Goal: Task Accomplishment & Management: Use online tool/utility

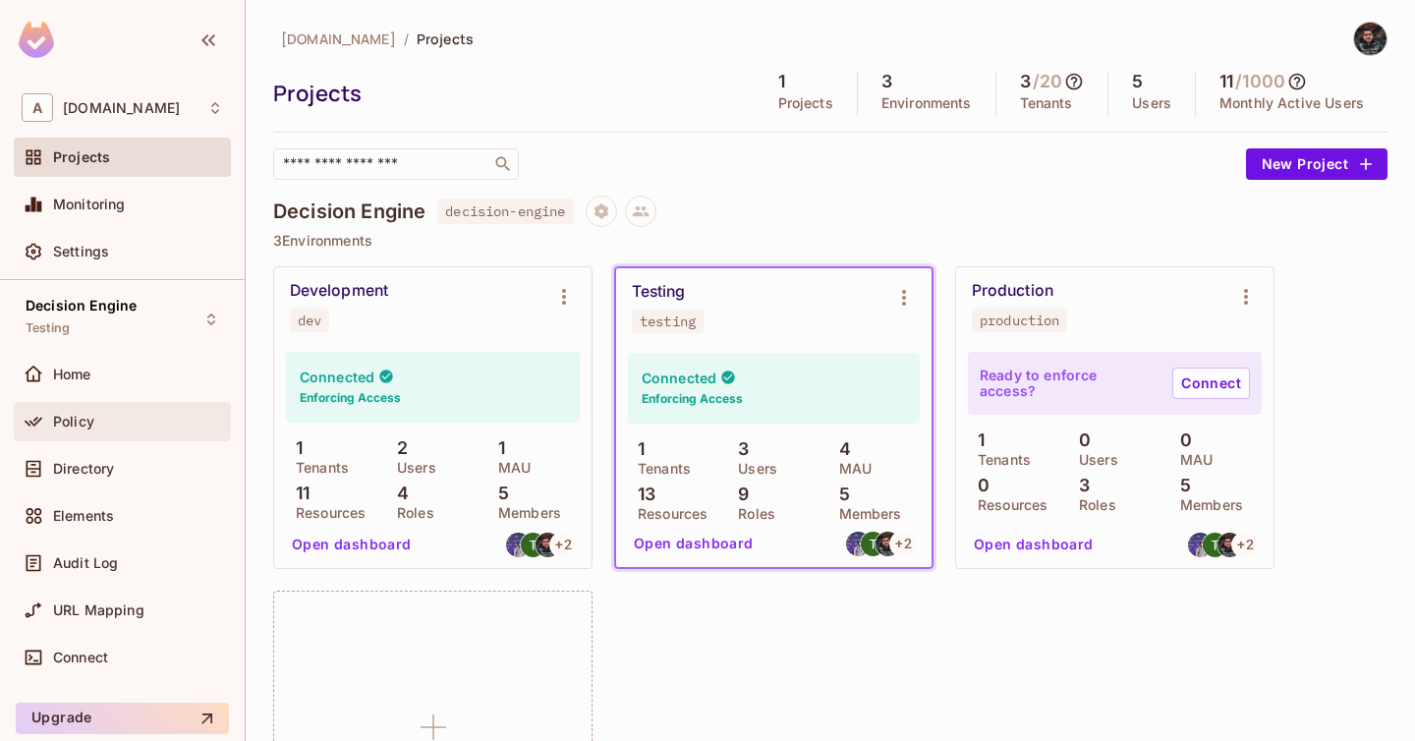
click at [74, 417] on span "Policy" at bounding box center [73, 422] width 41 height 16
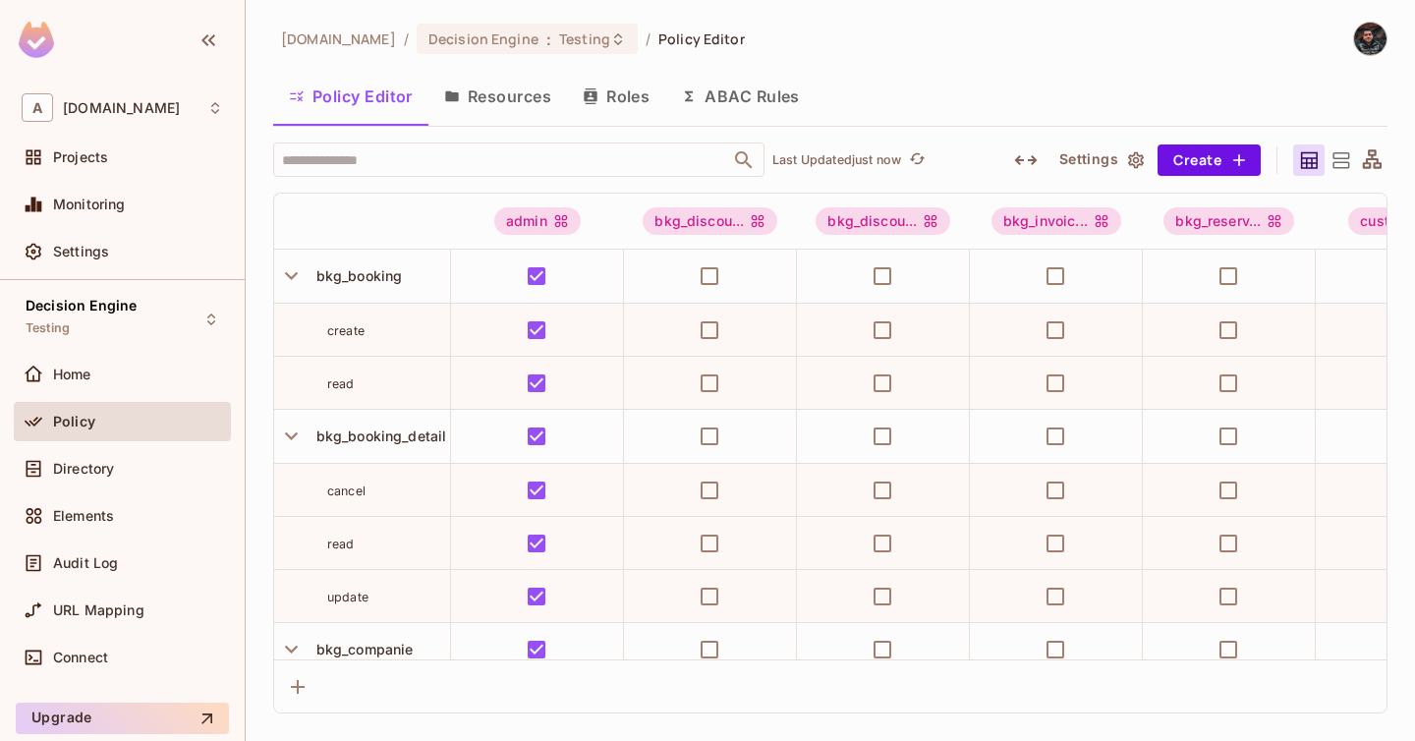
click at [213, 29] on icon "button" at bounding box center [209, 40] width 24 height 24
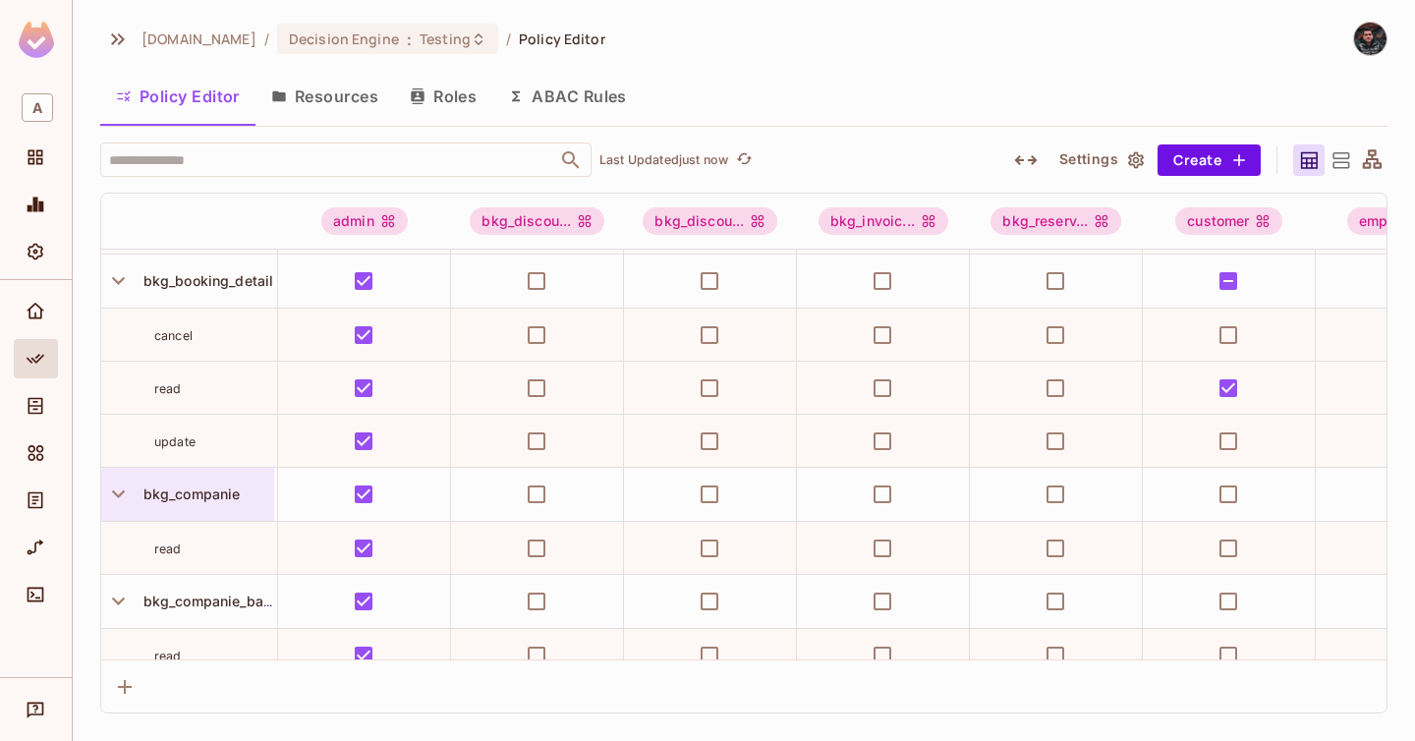
scroll to position [162, 0]
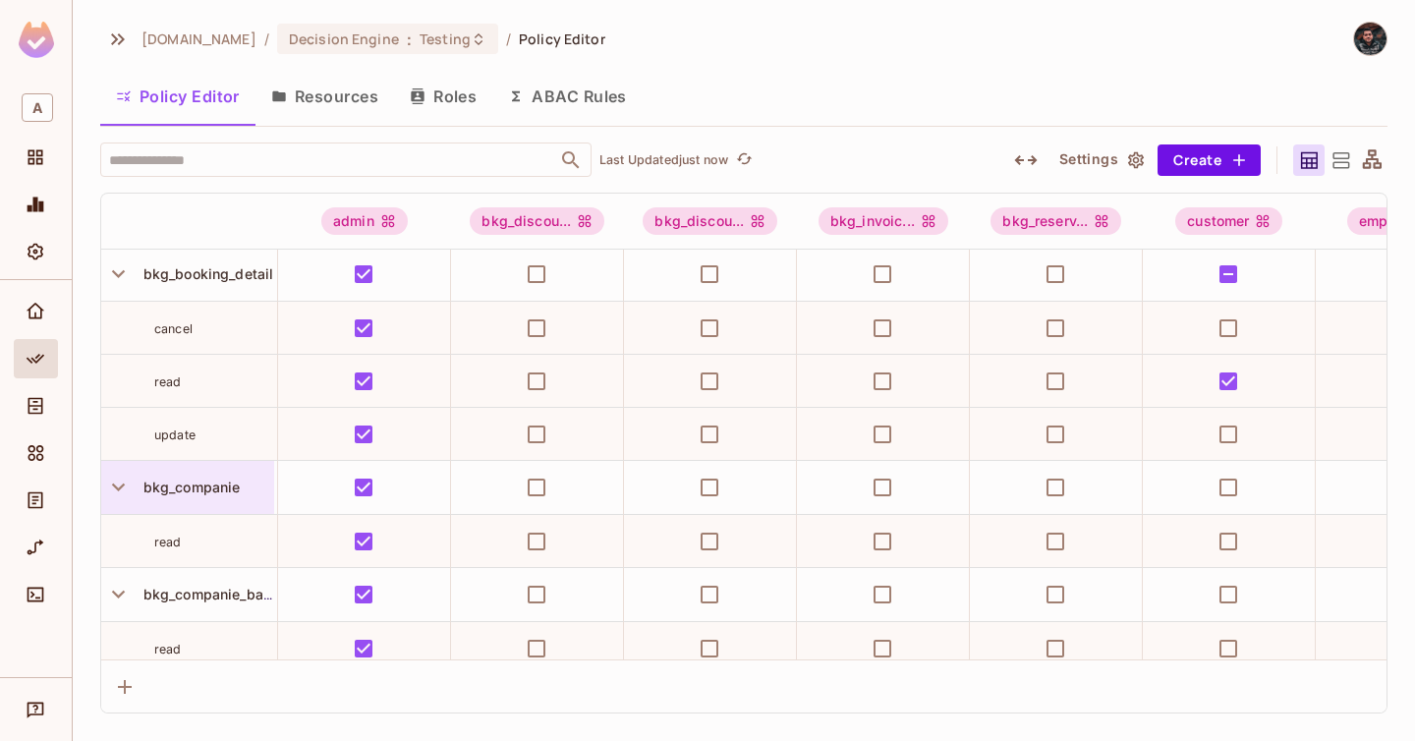
click at [198, 489] on span "bkg_companie" at bounding box center [188, 487] width 105 height 17
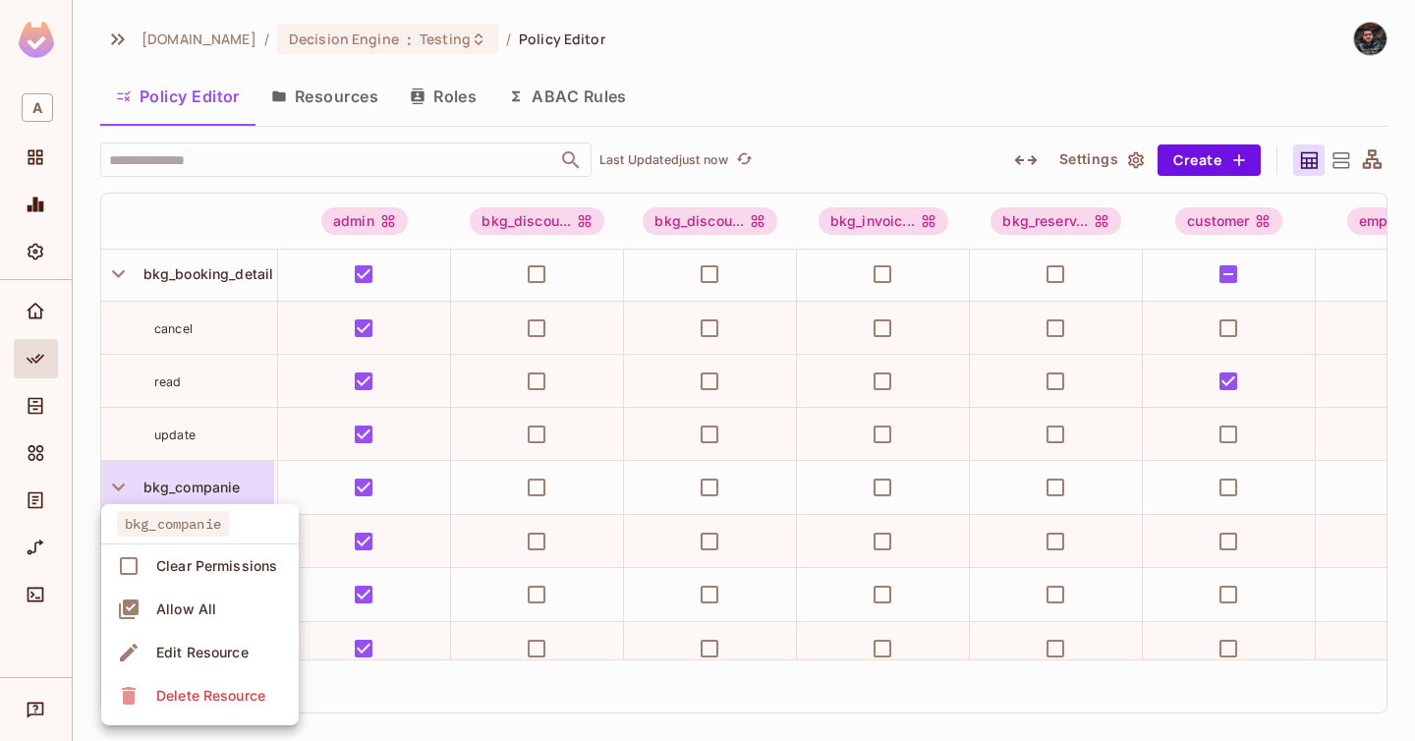
click at [217, 647] on div "Edit Resource" at bounding box center [202, 653] width 92 height 20
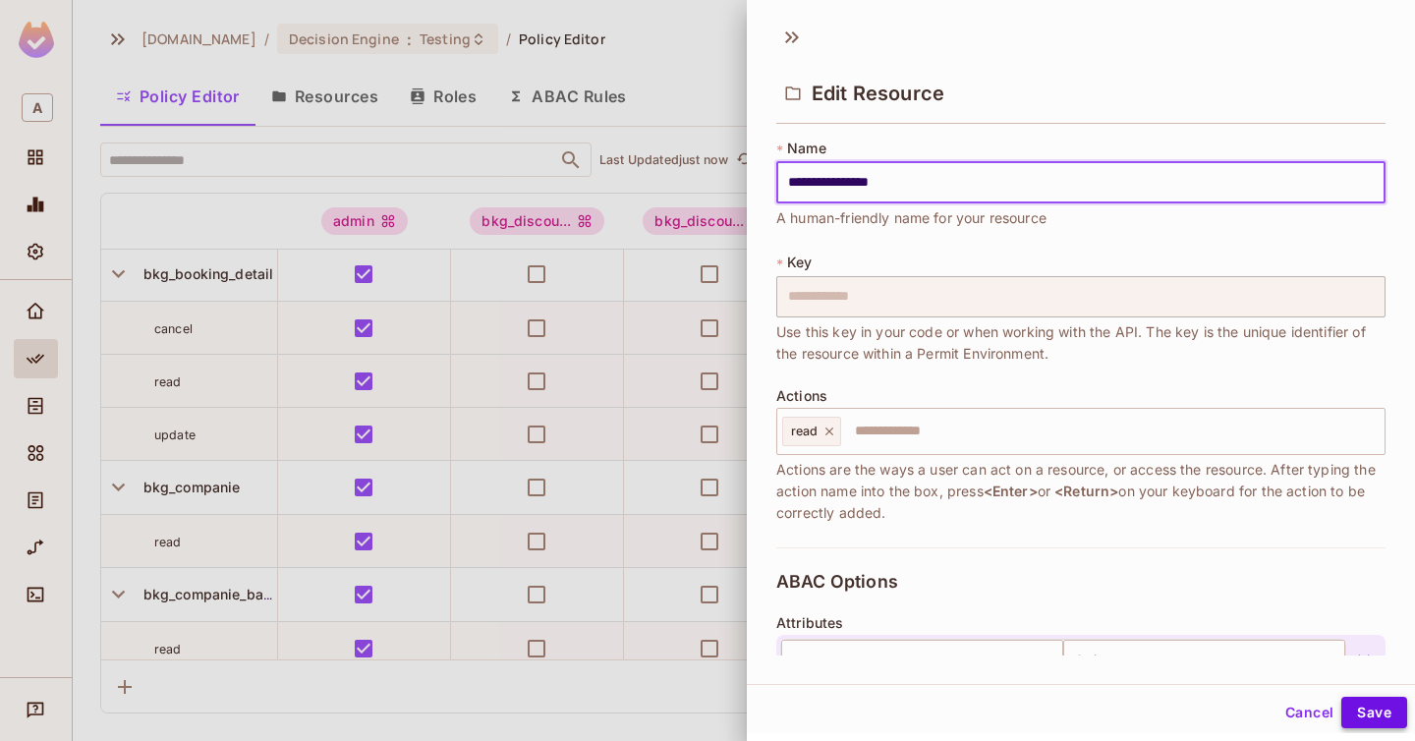
type input "**********"
click at [1364, 711] on button "Save" at bounding box center [1374, 712] width 66 height 31
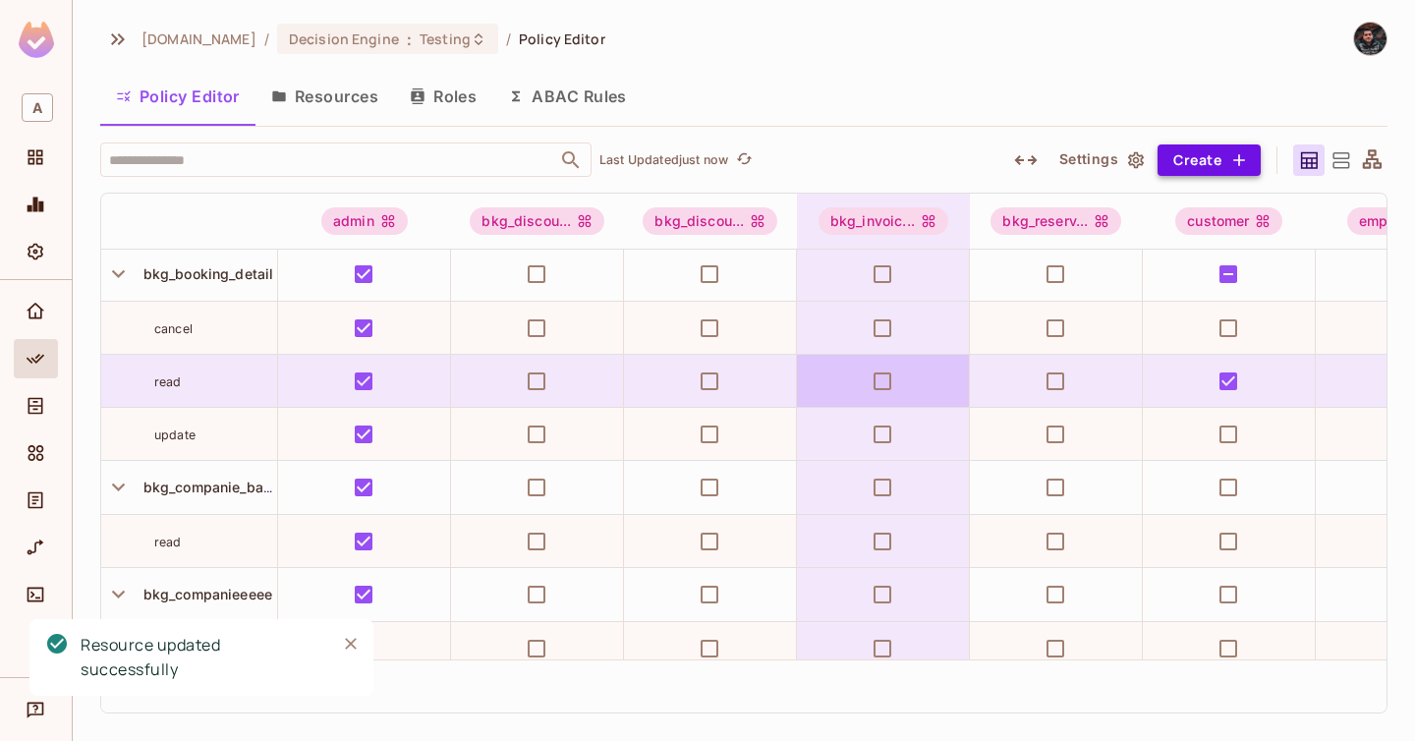
click at [1222, 158] on button "Create" at bounding box center [1209, 159] width 103 height 31
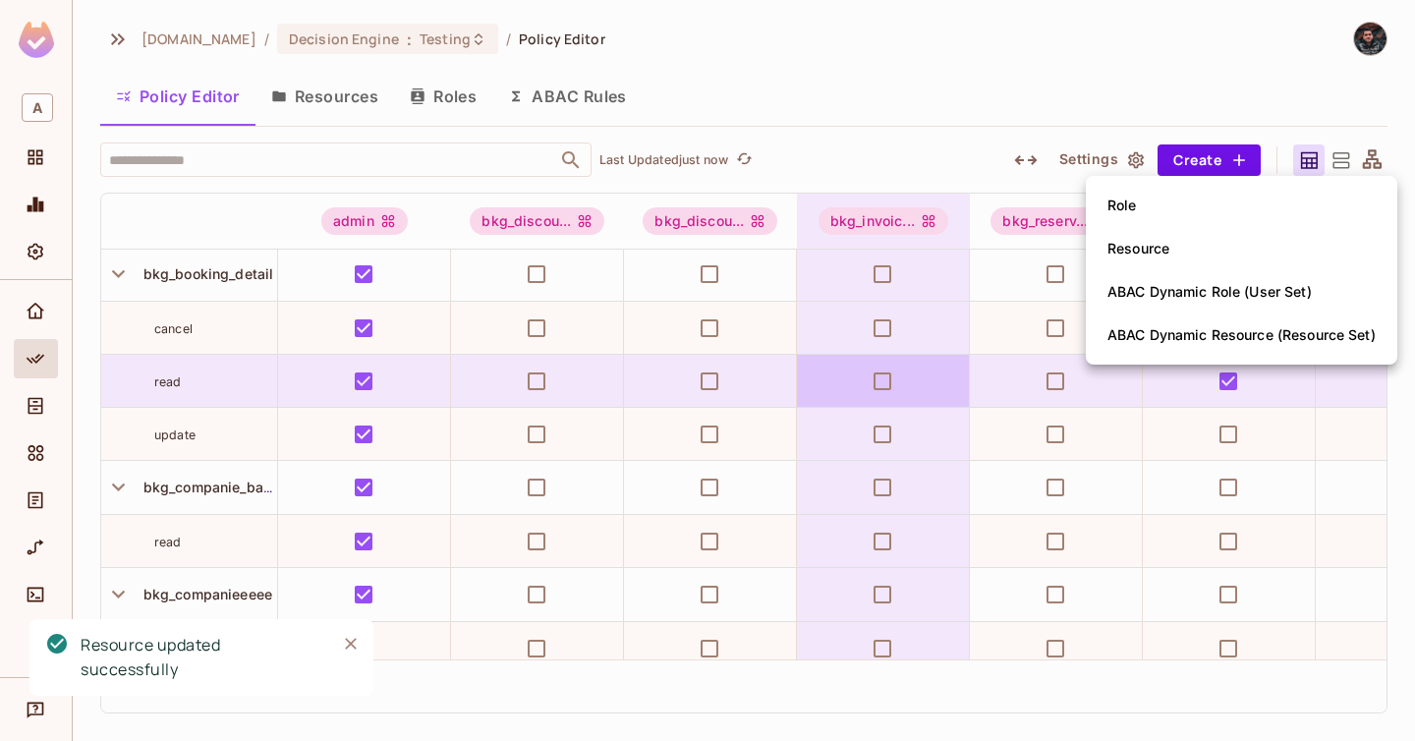
click at [1146, 225] on li "Role" at bounding box center [1241, 205] width 311 height 43
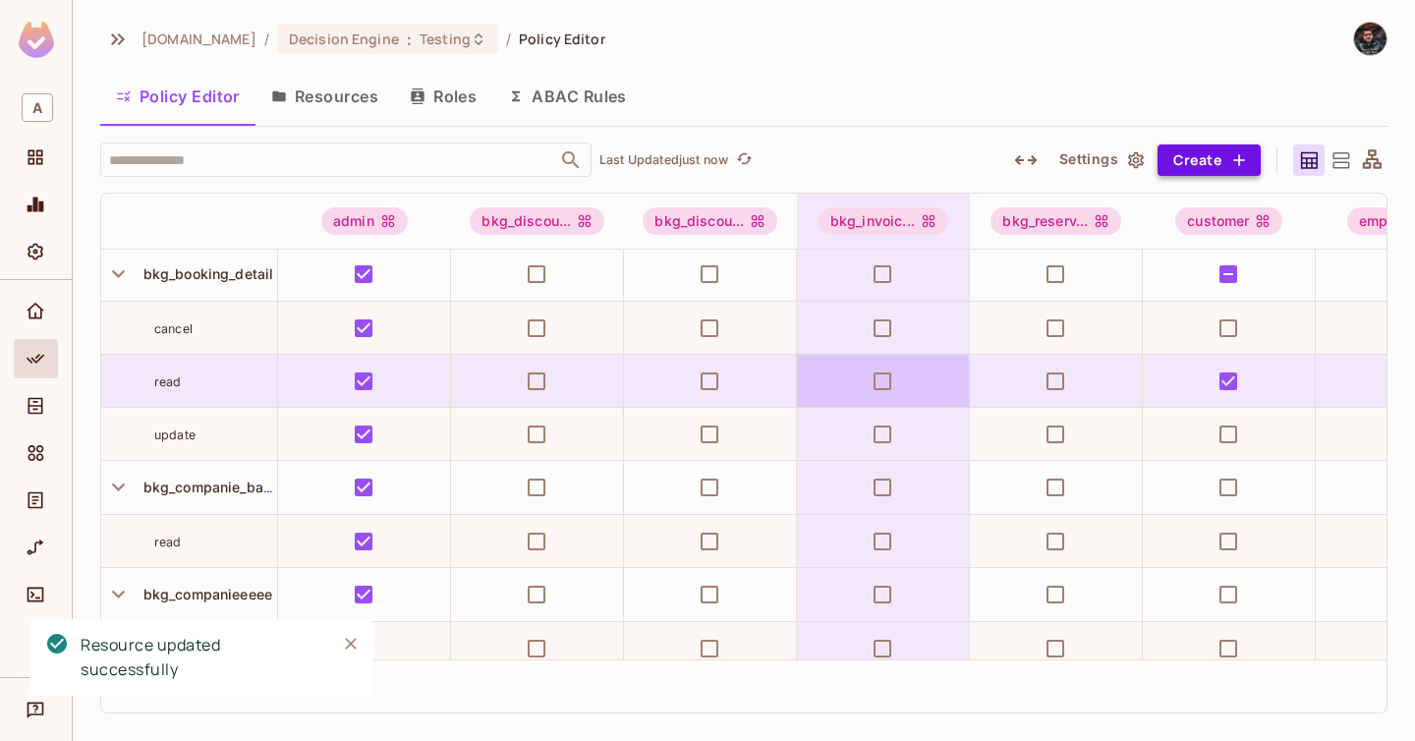
click at [1191, 176] on button "Create" at bounding box center [1209, 159] width 103 height 31
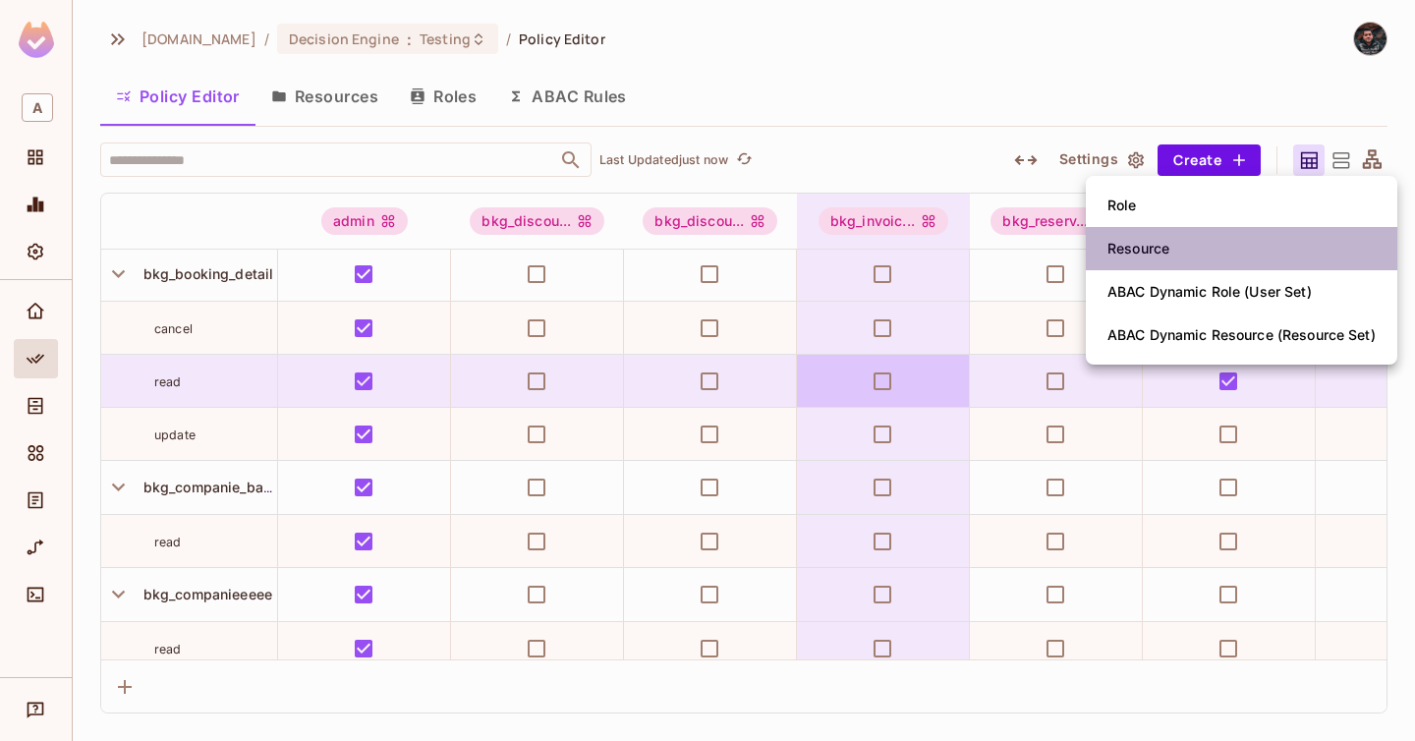
click at [1190, 259] on li "Resource" at bounding box center [1241, 248] width 311 height 43
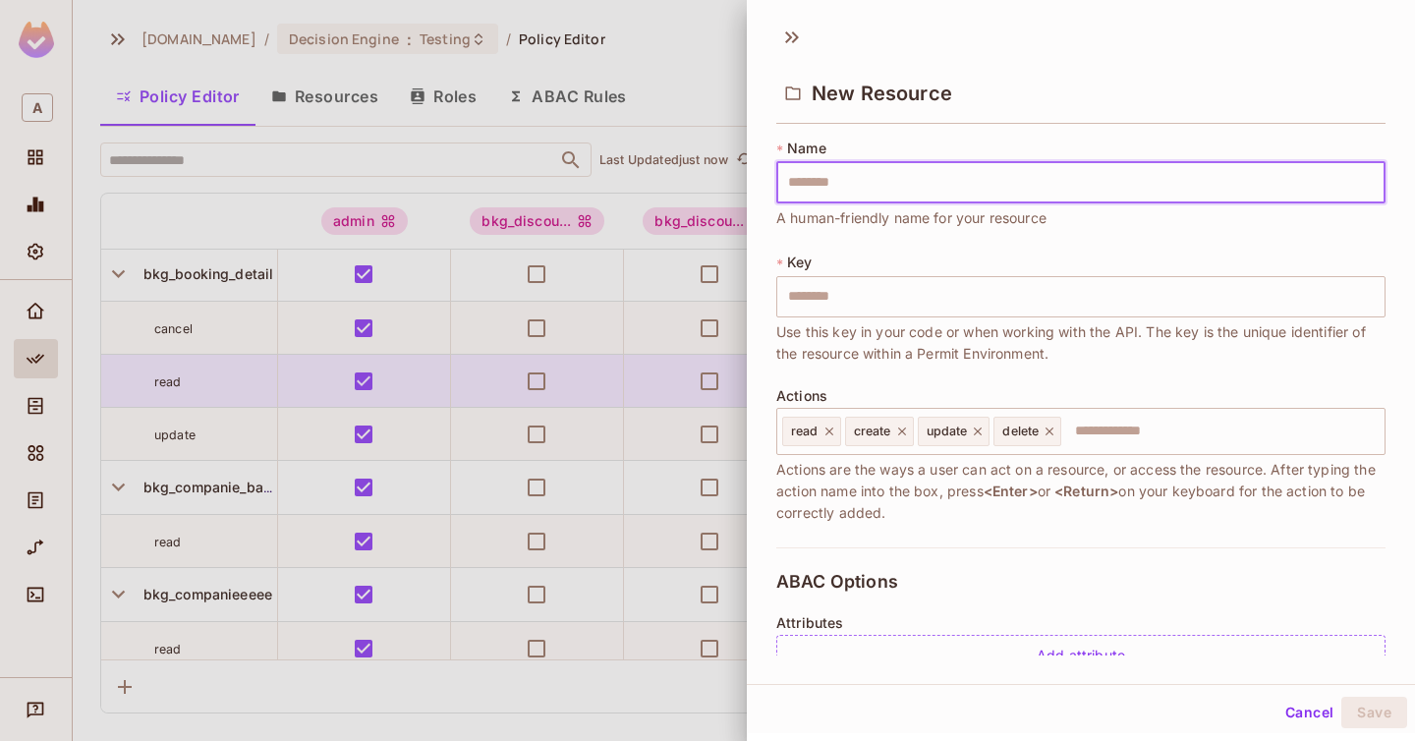
type input "**********"
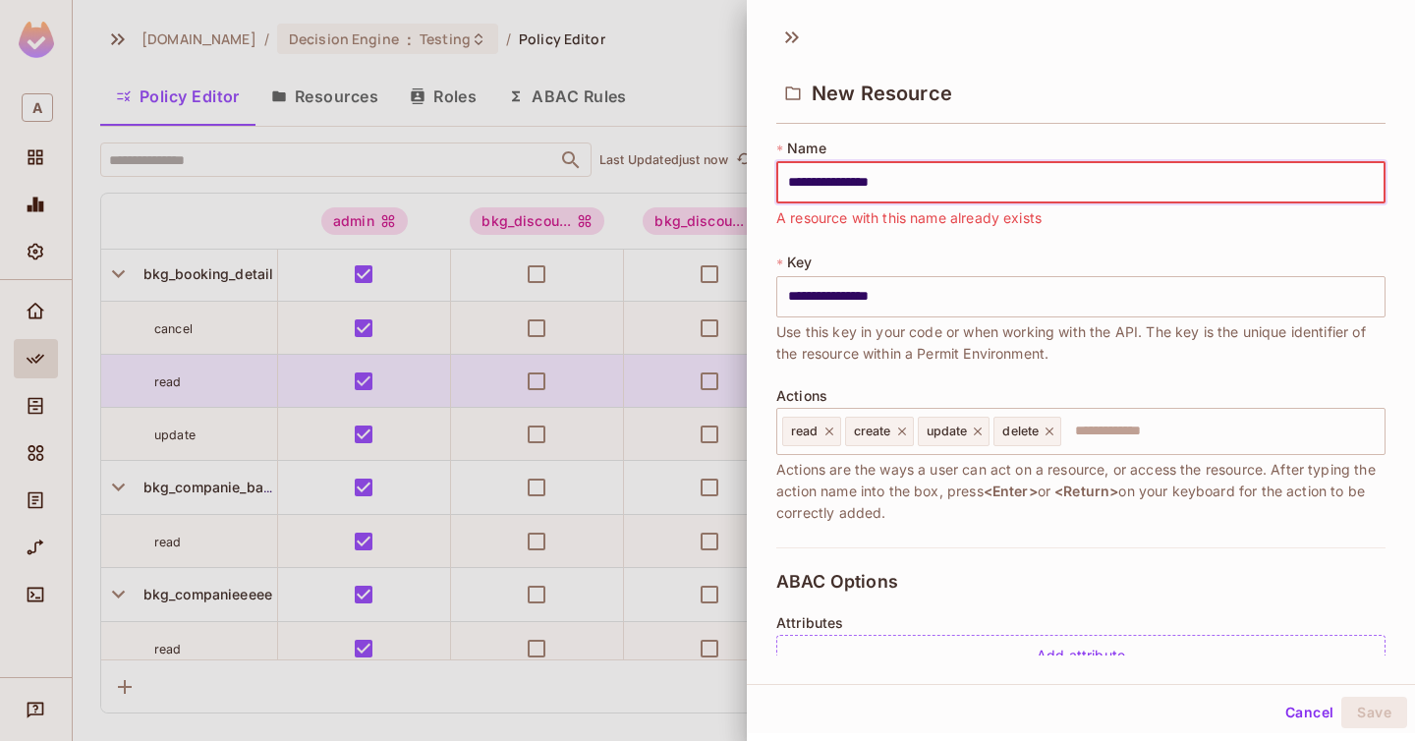
type input "**********"
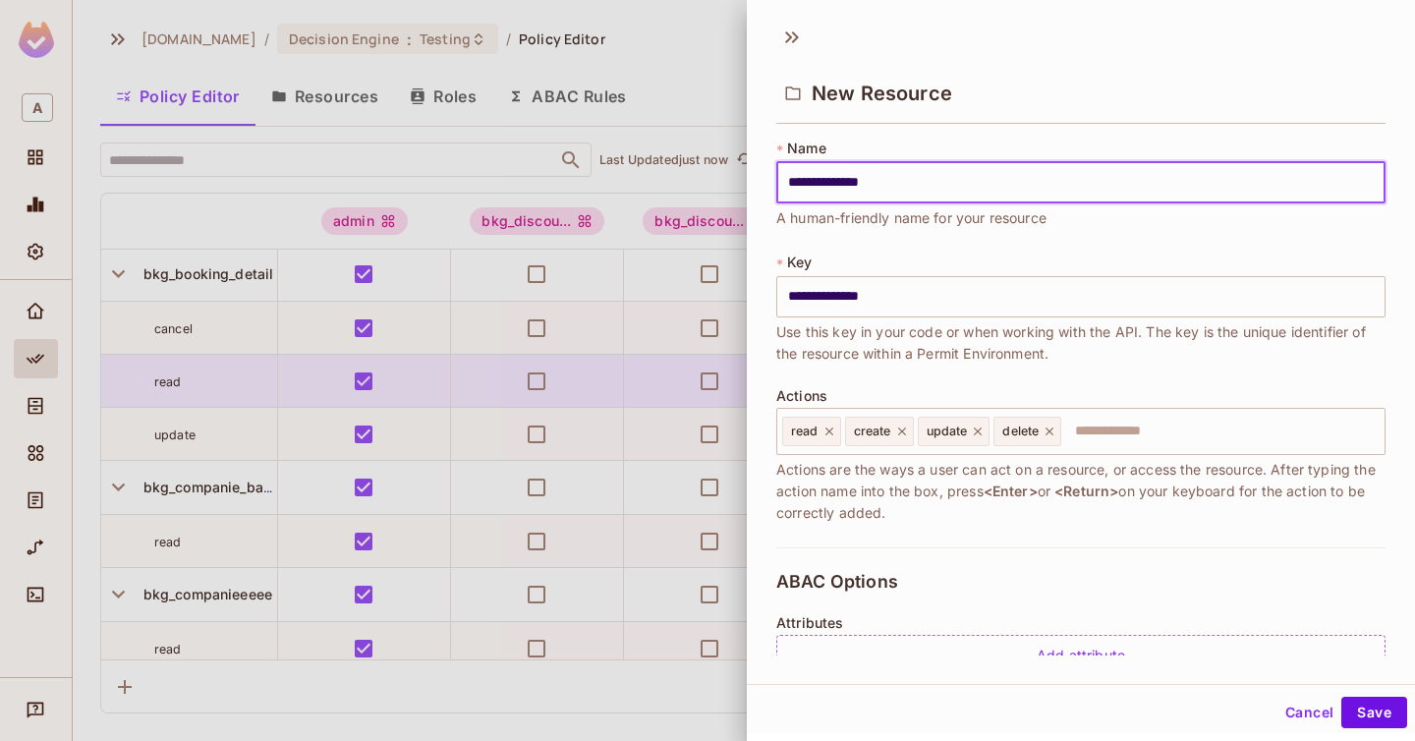
type input "**********"
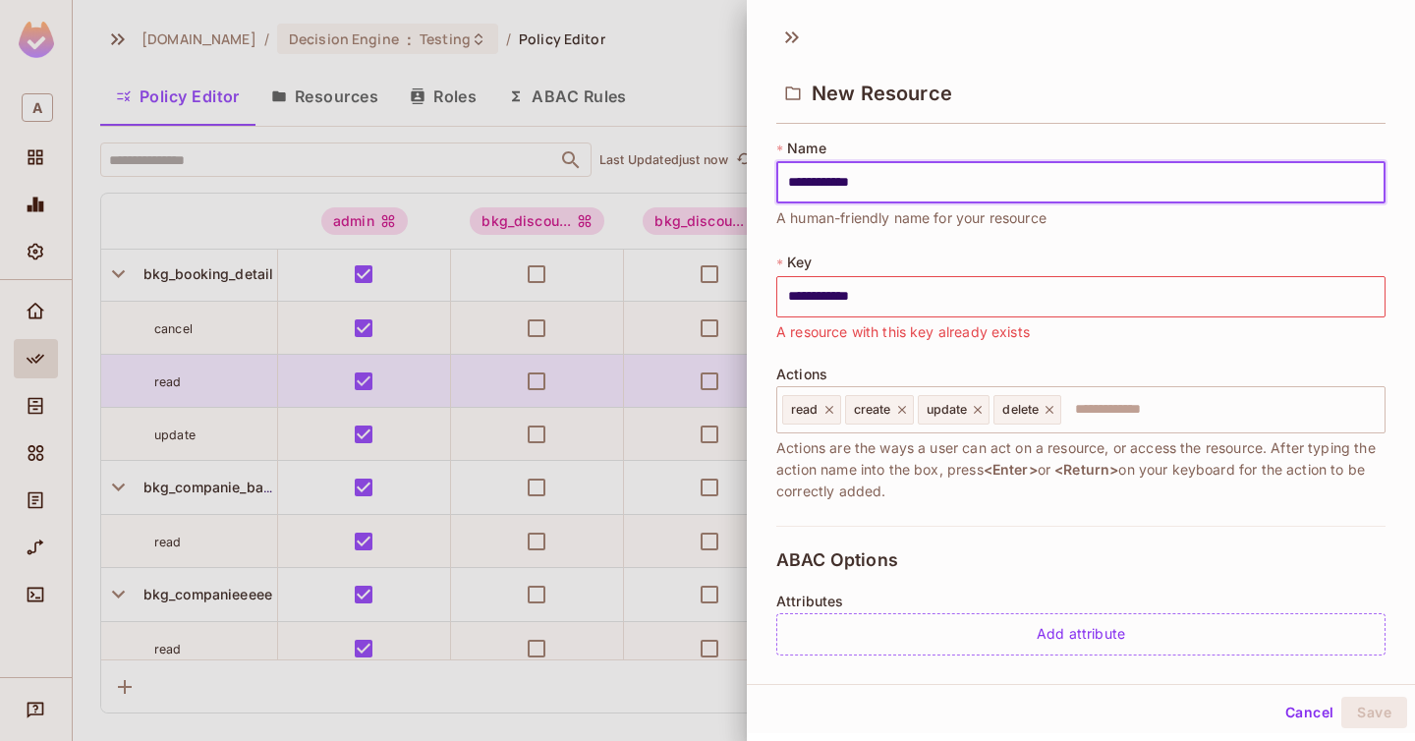
type input "**********"
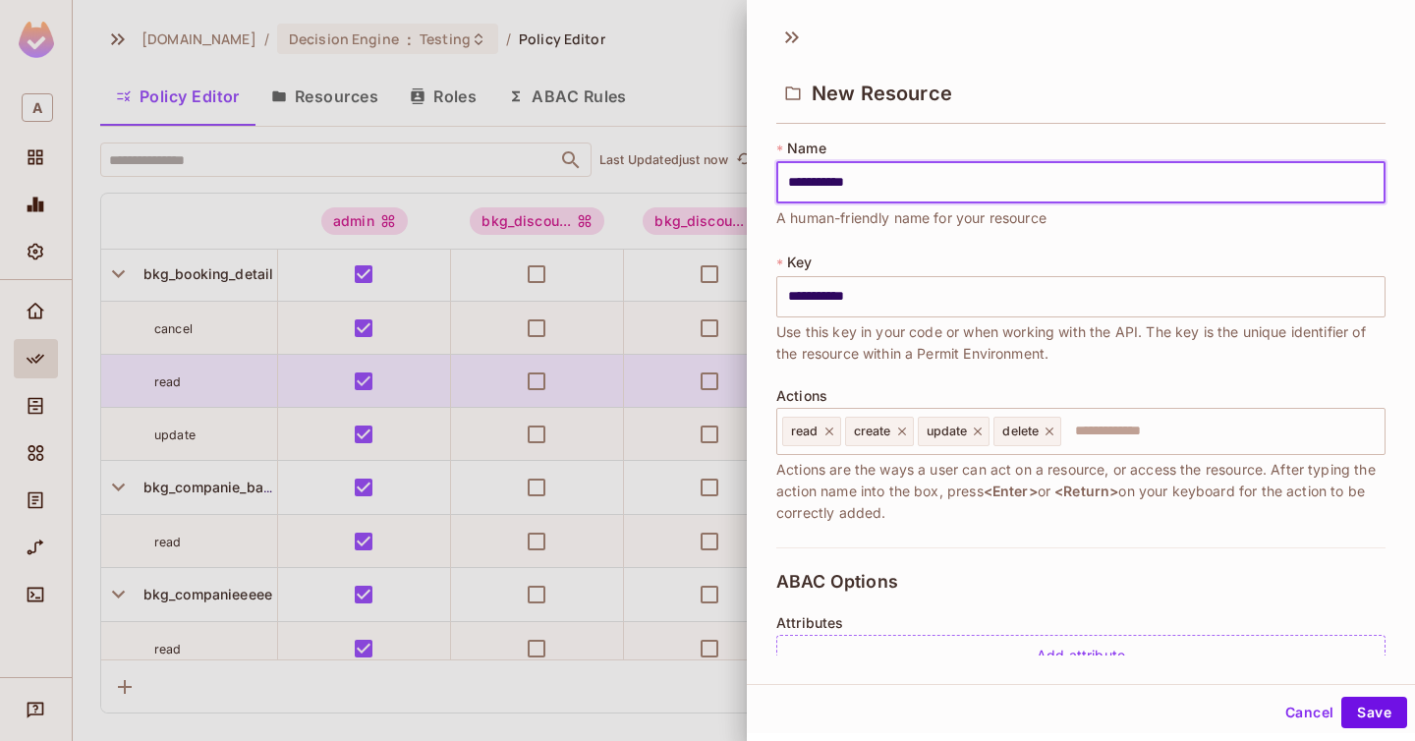
type input "**********"
click at [902, 435] on icon at bounding box center [902, 431] width 14 height 14
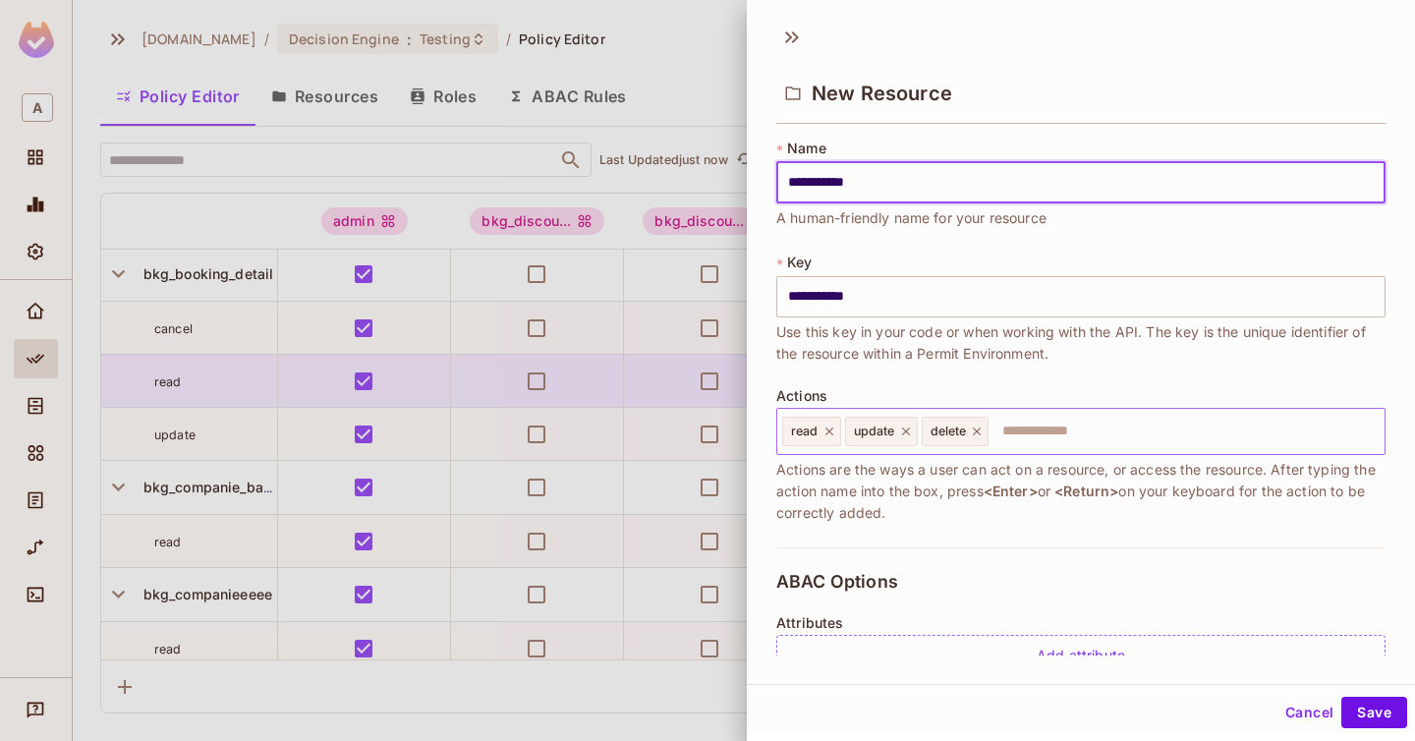
click at [905, 433] on icon at bounding box center [906, 431] width 14 height 14
click at [905, 433] on icon at bounding box center [901, 431] width 14 height 14
type input "**********"
click at [1377, 714] on button "Save" at bounding box center [1374, 712] width 66 height 31
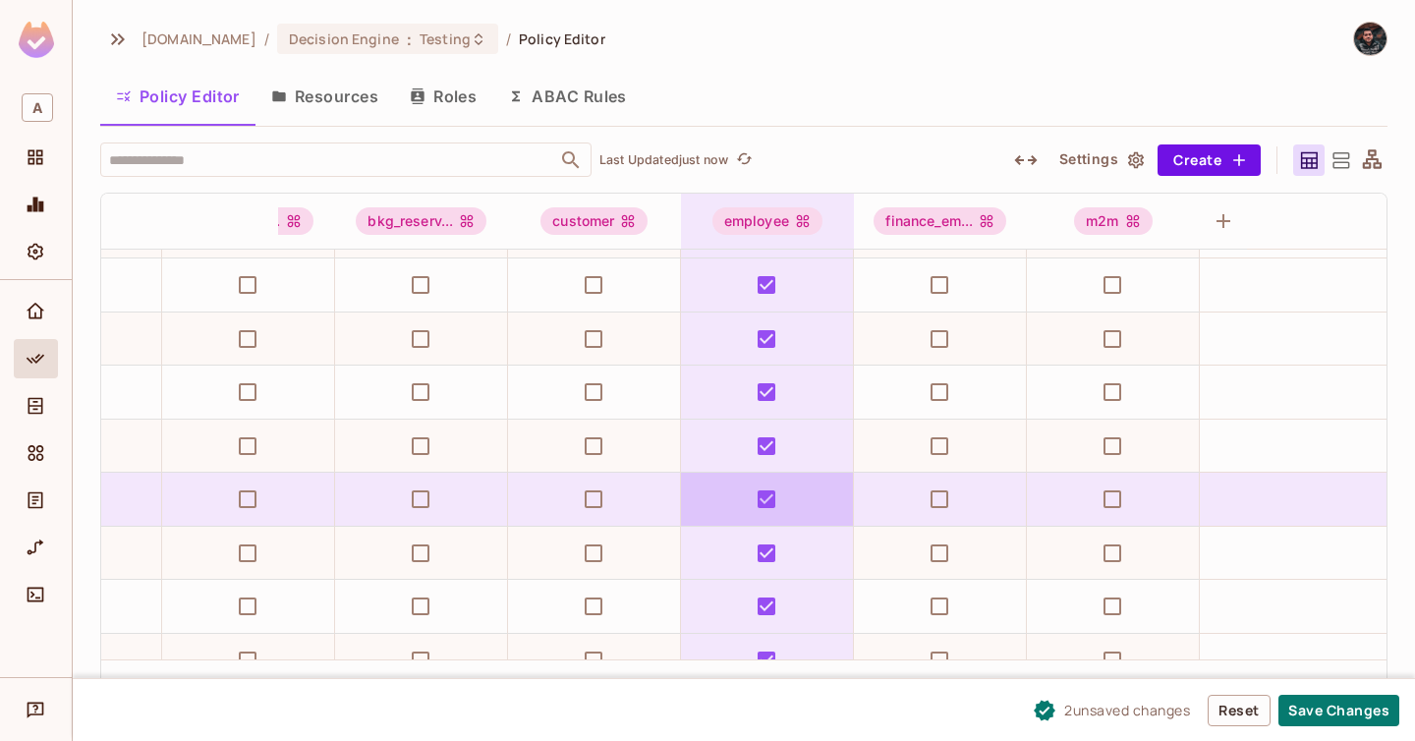
scroll to position [365, 0]
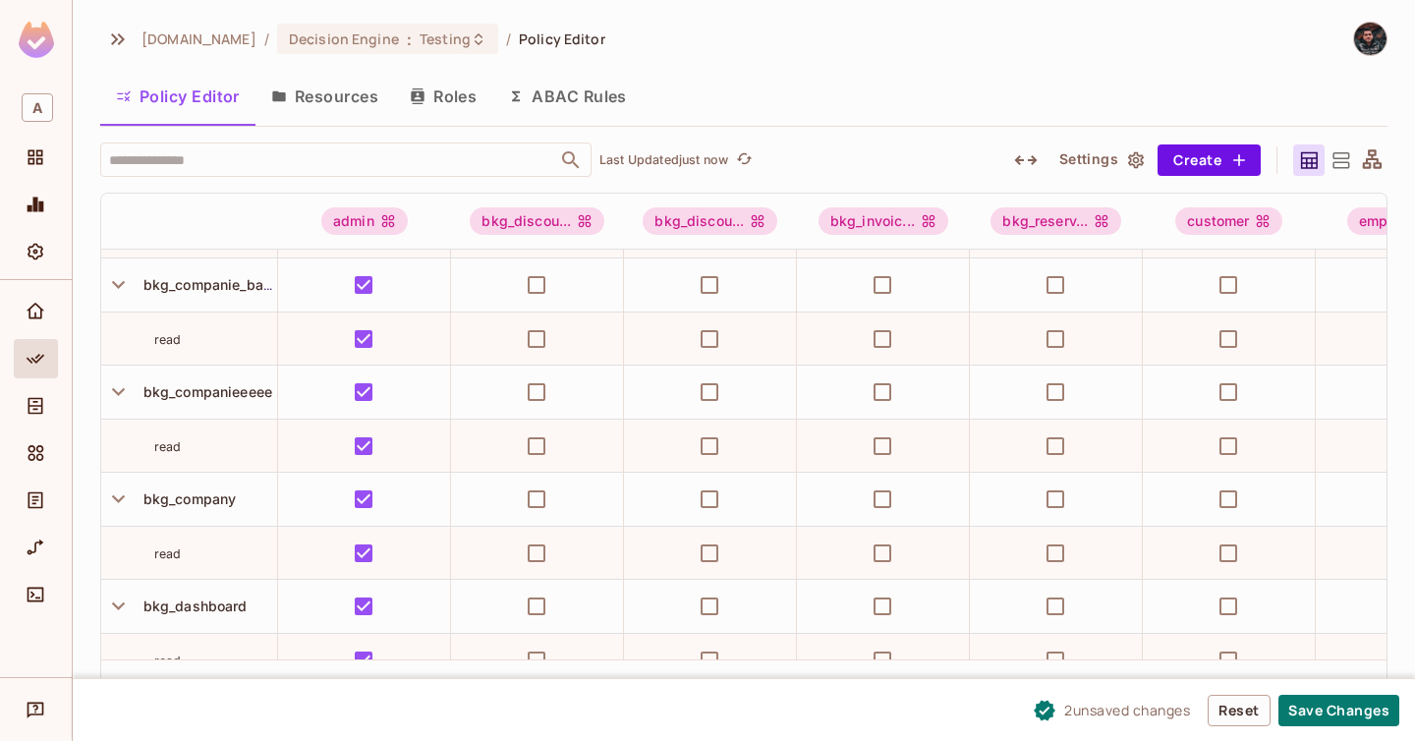
click at [356, 102] on button "Resources" at bounding box center [324, 96] width 139 height 49
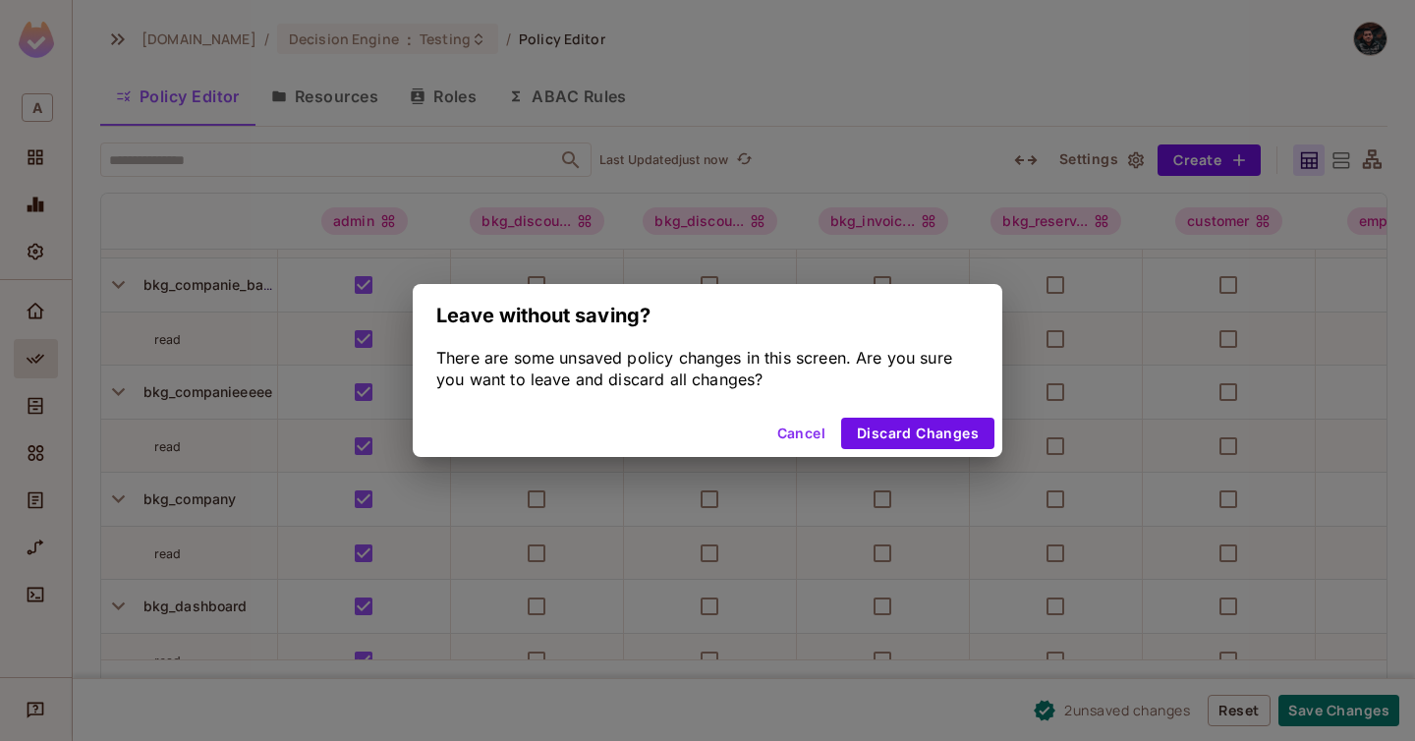
click at [793, 434] on button "Cancel" at bounding box center [801, 433] width 64 height 31
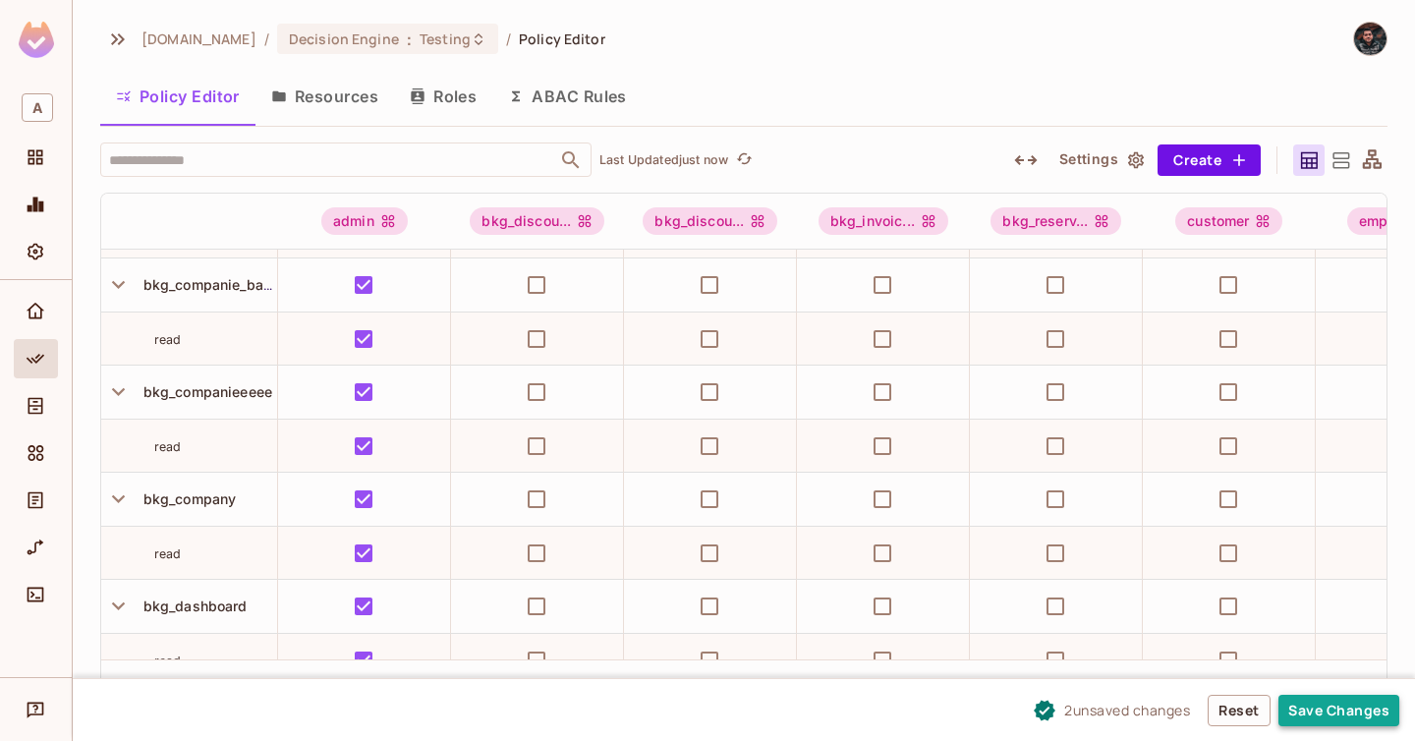
click at [1291, 705] on button "Save Changes" at bounding box center [1338, 710] width 121 height 31
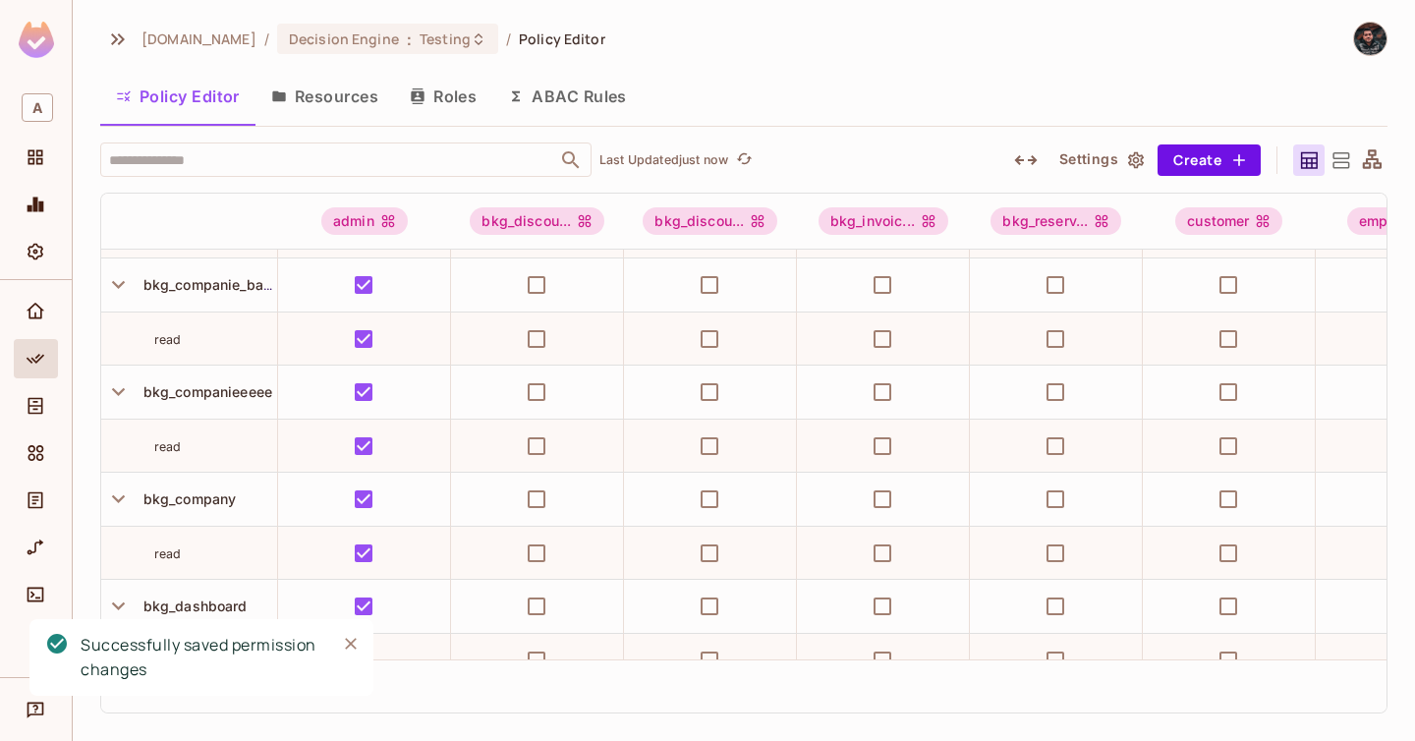
click at [325, 93] on button "Resources" at bounding box center [324, 96] width 139 height 49
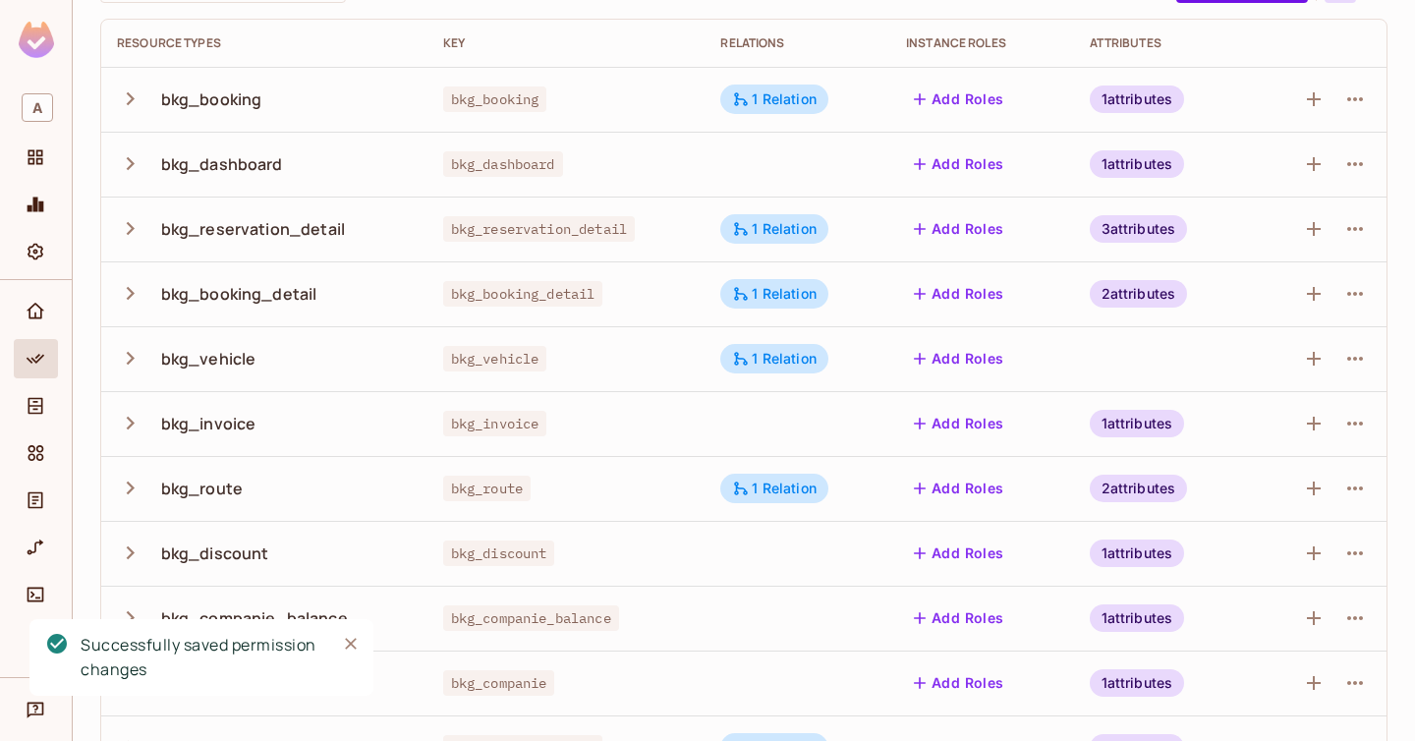
scroll to position [422, 0]
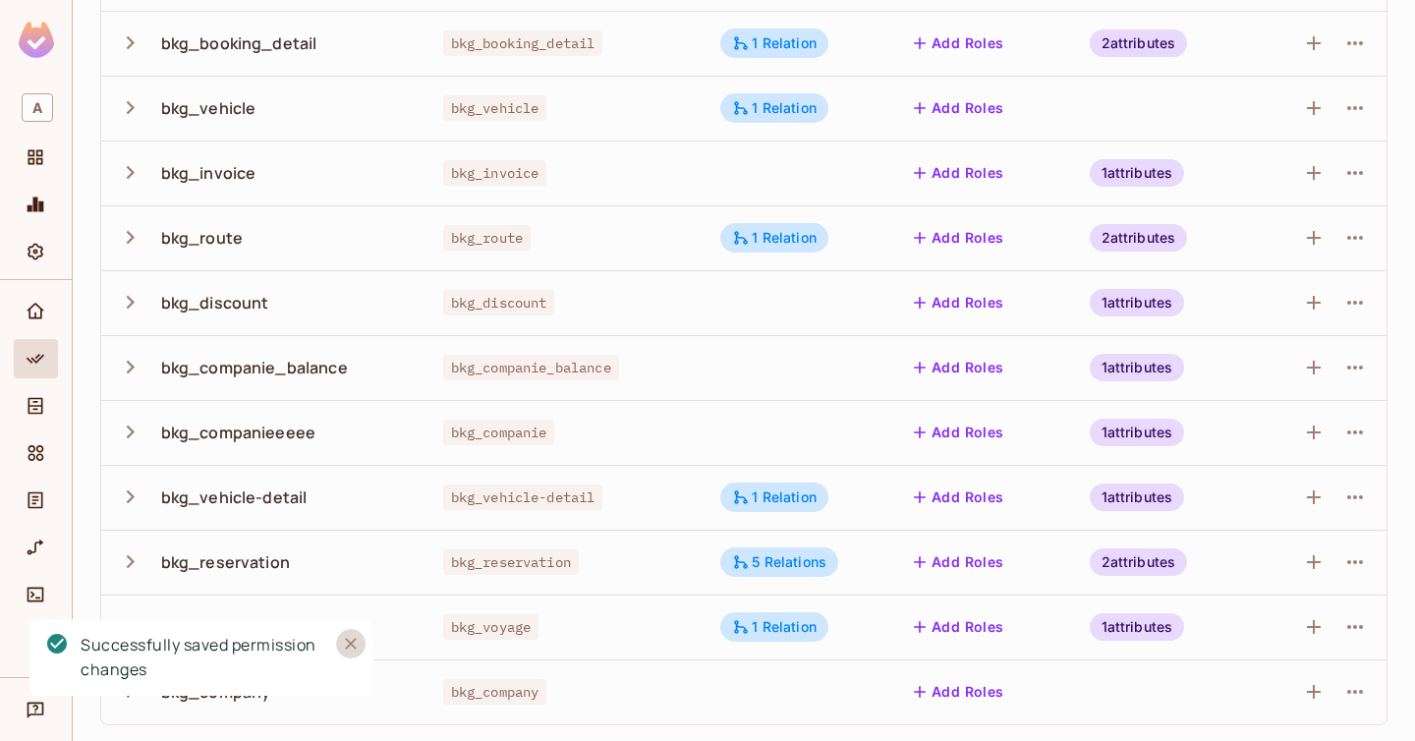
click at [348, 649] on icon "Close" at bounding box center [351, 644] width 20 height 20
click at [1344, 427] on icon "button" at bounding box center [1355, 433] width 24 height 24
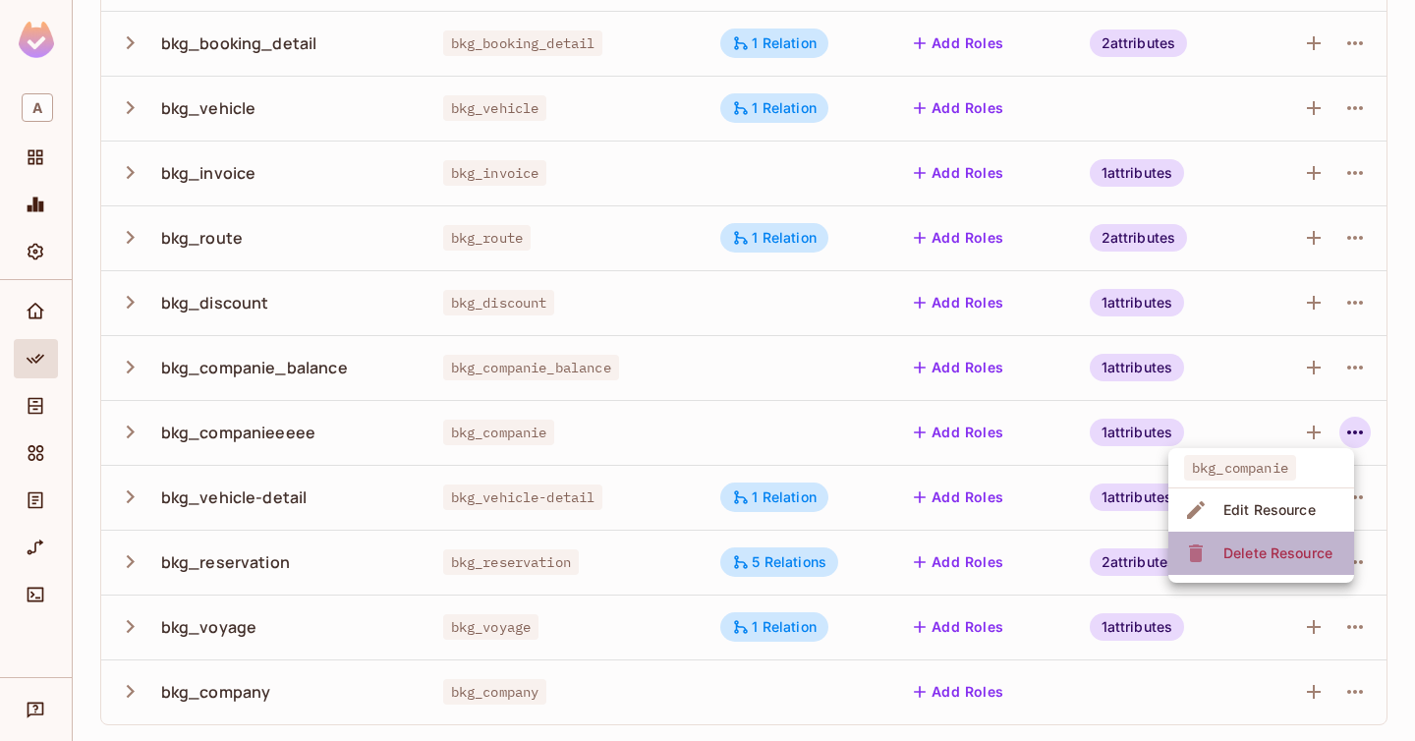
click at [1275, 549] on div "Delete Resource" at bounding box center [1277, 553] width 109 height 20
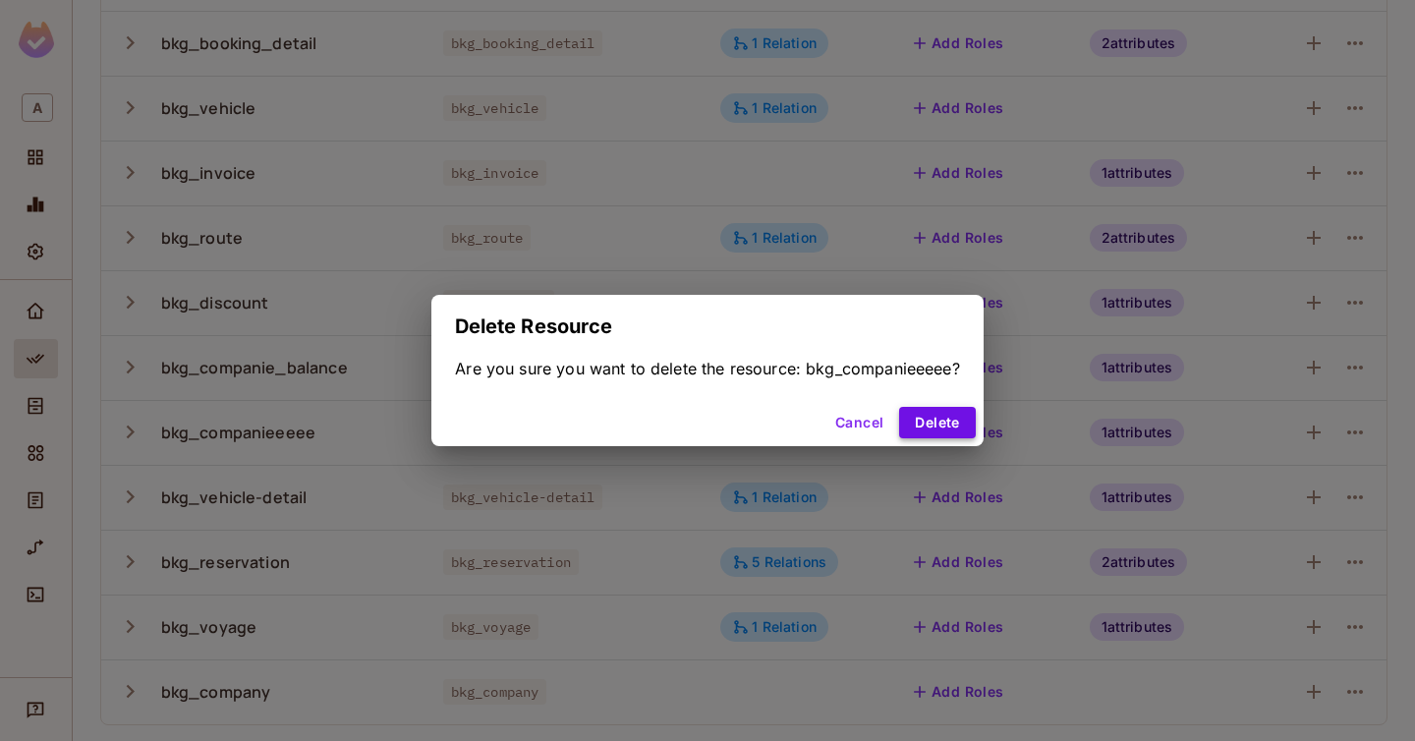
click at [933, 412] on button "Delete" at bounding box center [937, 422] width 76 height 31
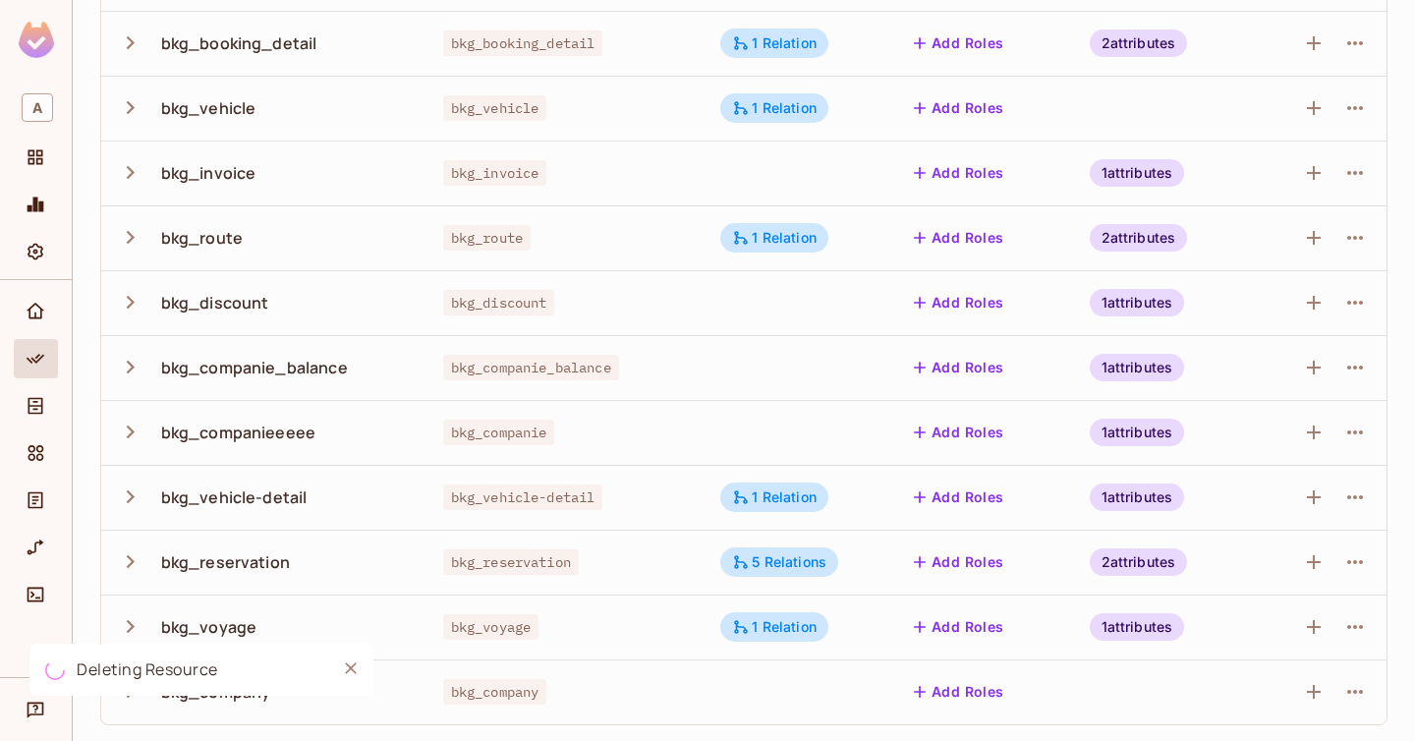
click at [1133, 427] on div "1 attributes" at bounding box center [1137, 433] width 95 height 28
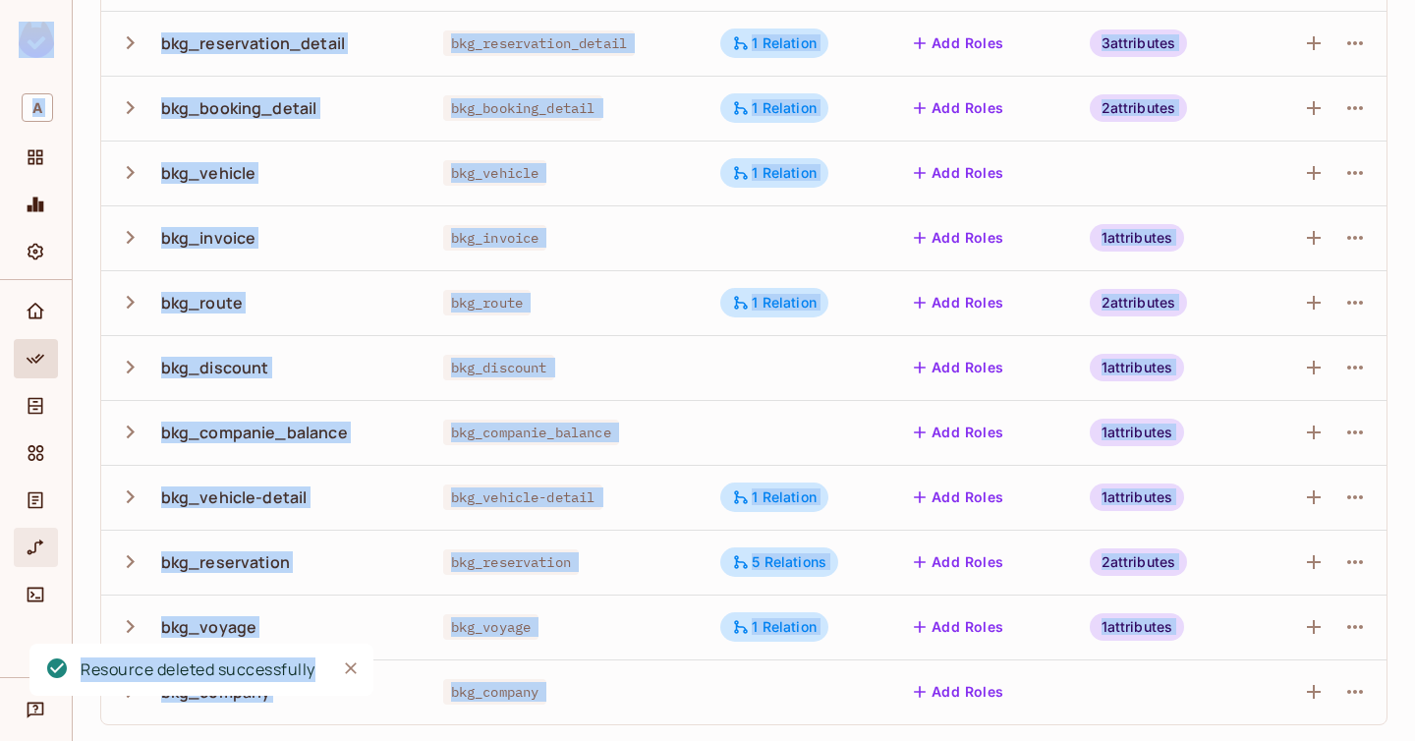
scroll to position [357, 0]
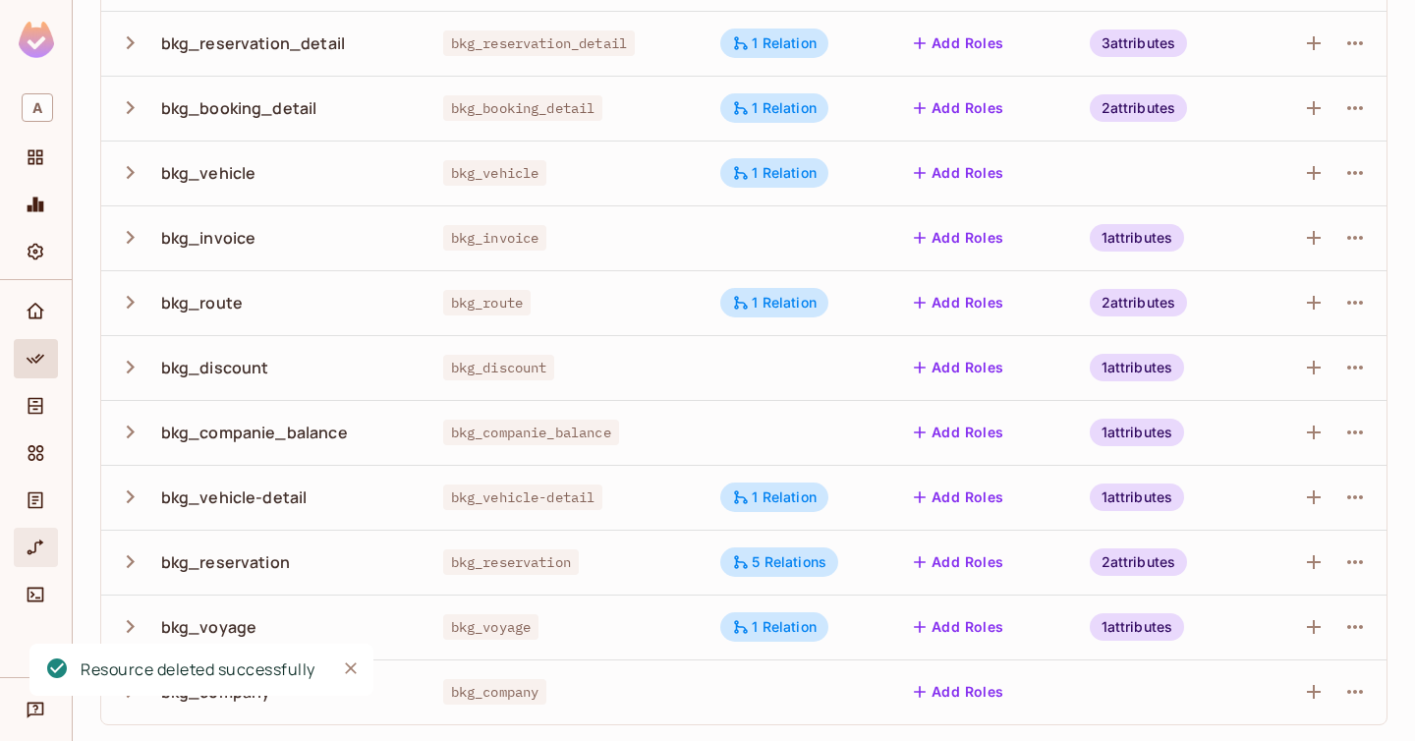
click at [34, 556] on div "Deleting Resource Resource deleted successfully" at bounding box center [173, 630] width 314 height 191
click at [34, 547] on icon "URL Mapping" at bounding box center [36, 547] width 17 height 16
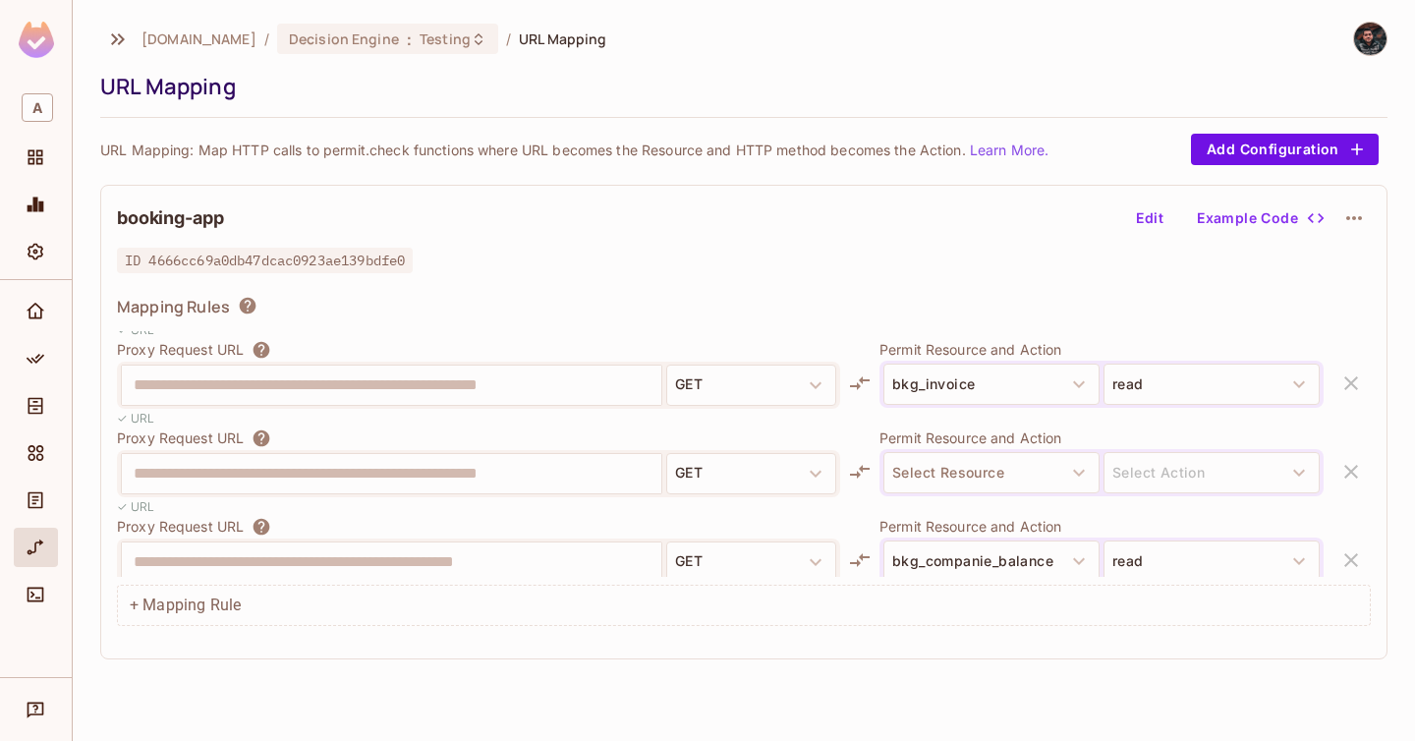
scroll to position [1971, 0]
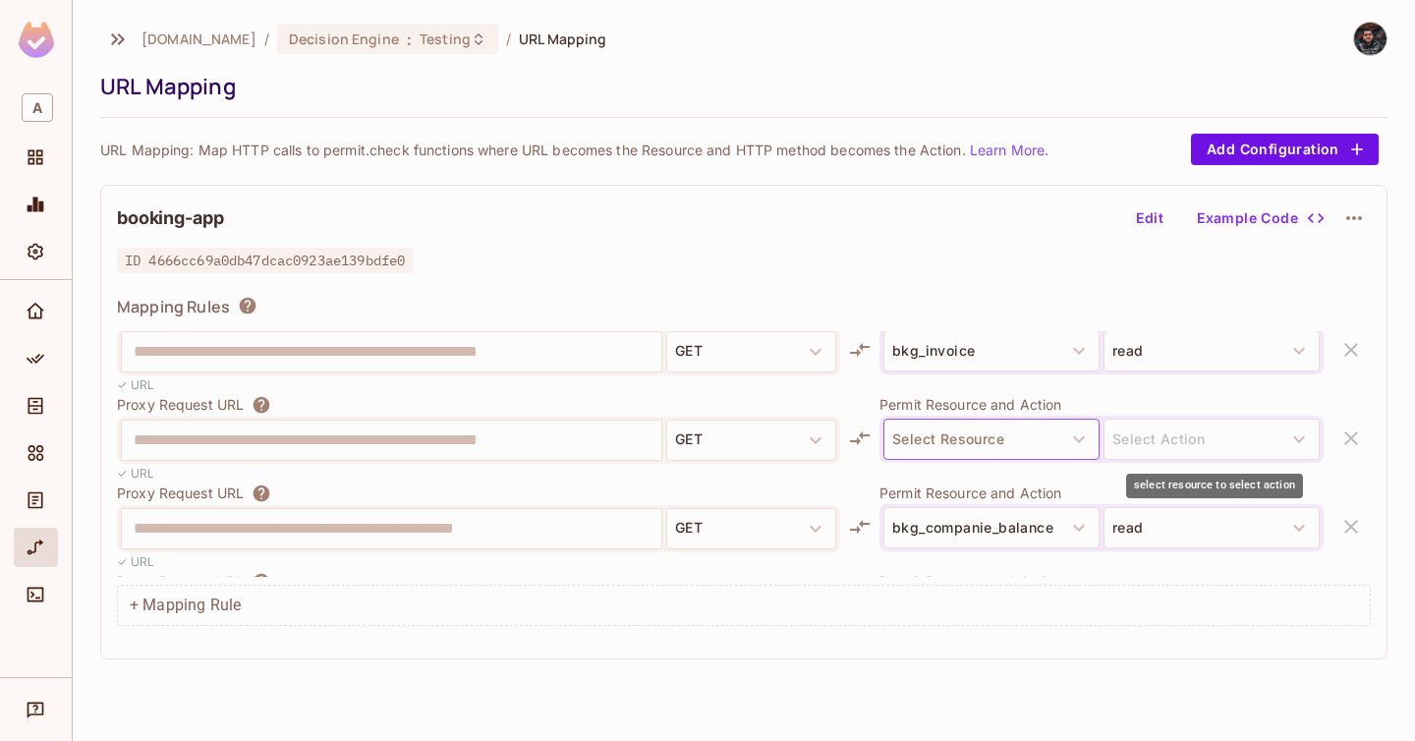
click at [1080, 442] on icon "button" at bounding box center [1079, 439] width 24 height 24
click at [1033, 448] on button "Select Resource" at bounding box center [991, 439] width 216 height 41
click at [1173, 210] on button "Edit" at bounding box center [1149, 217] width 63 height 31
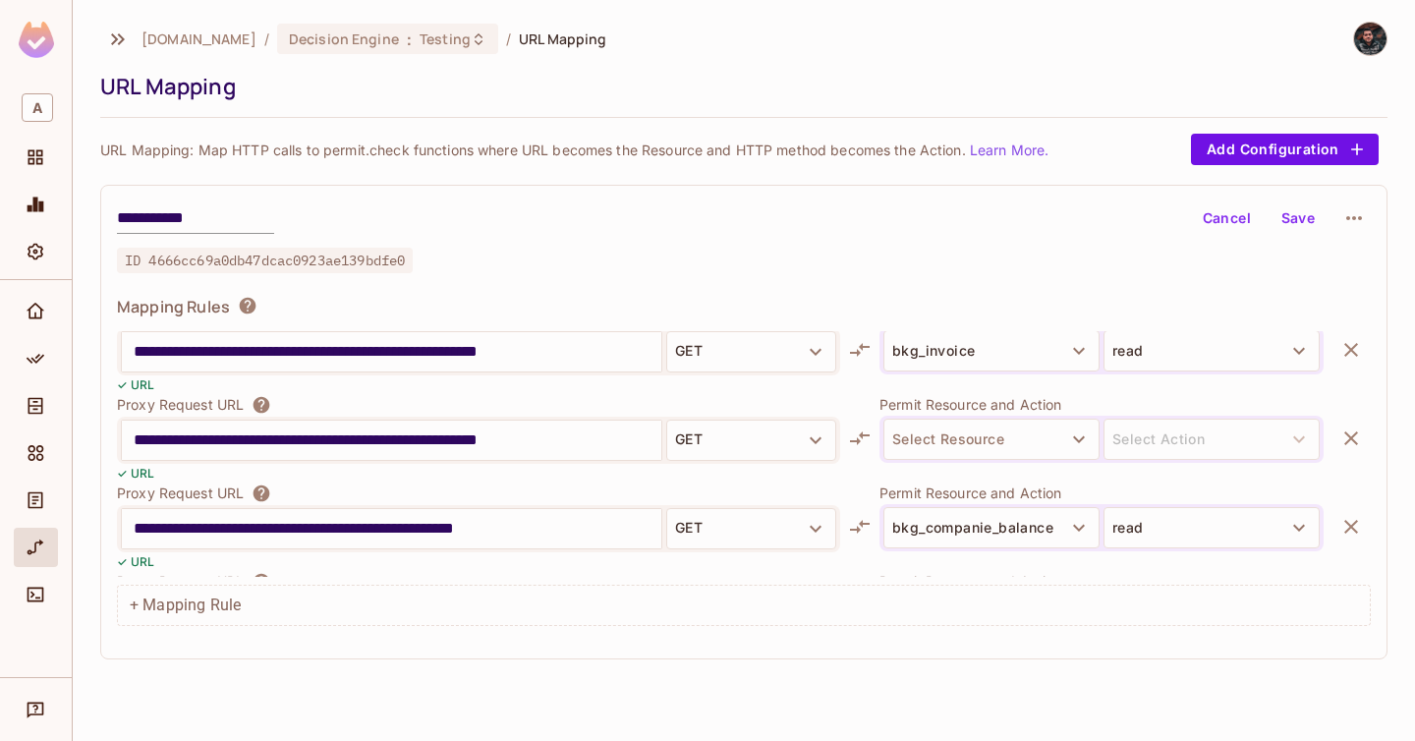
click at [968, 468] on div at bounding box center [1101, 472] width 444 height 19
click at [978, 457] on button "Select Resource" at bounding box center [991, 439] width 216 height 41
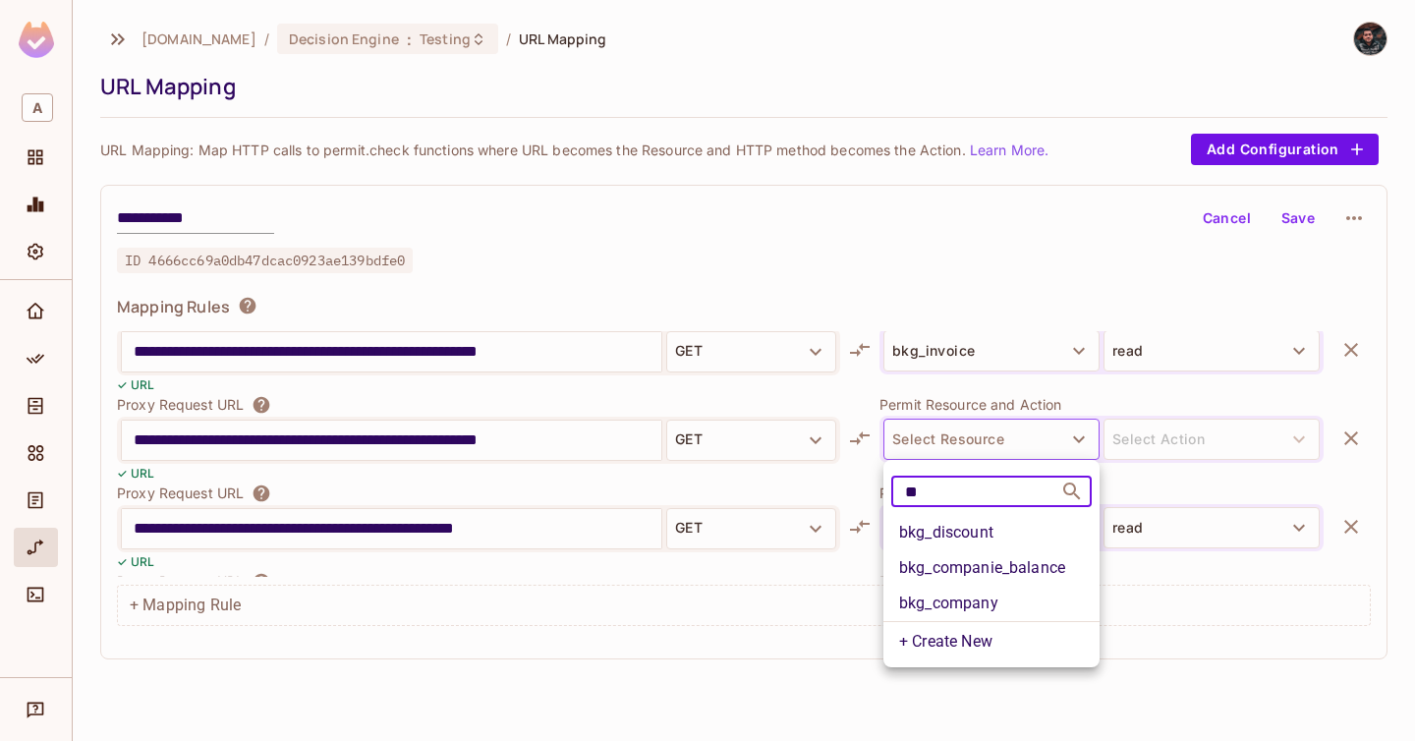
type input "***"
click at [976, 564] on li "bkg_company" at bounding box center [991, 567] width 216 height 35
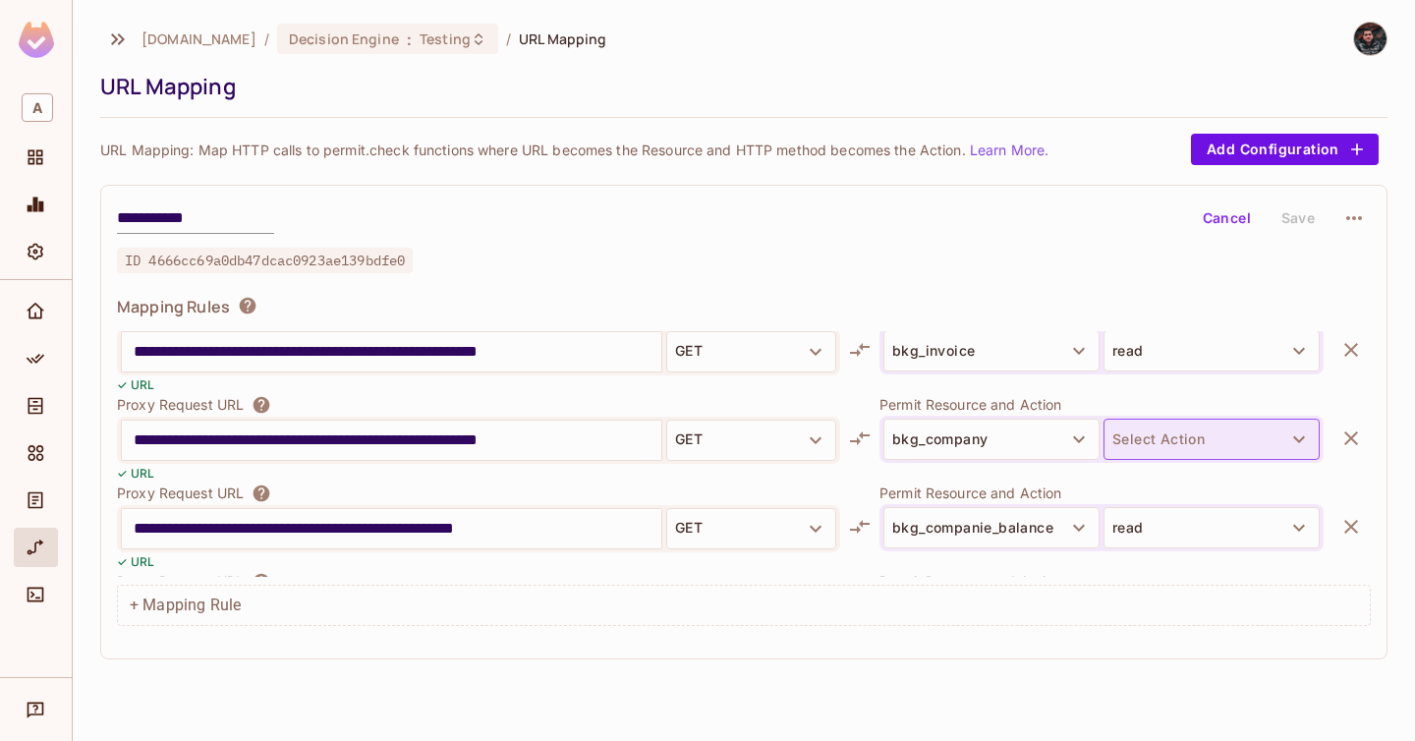
click at [1118, 450] on button "Select Action" at bounding box center [1211, 439] width 216 height 41
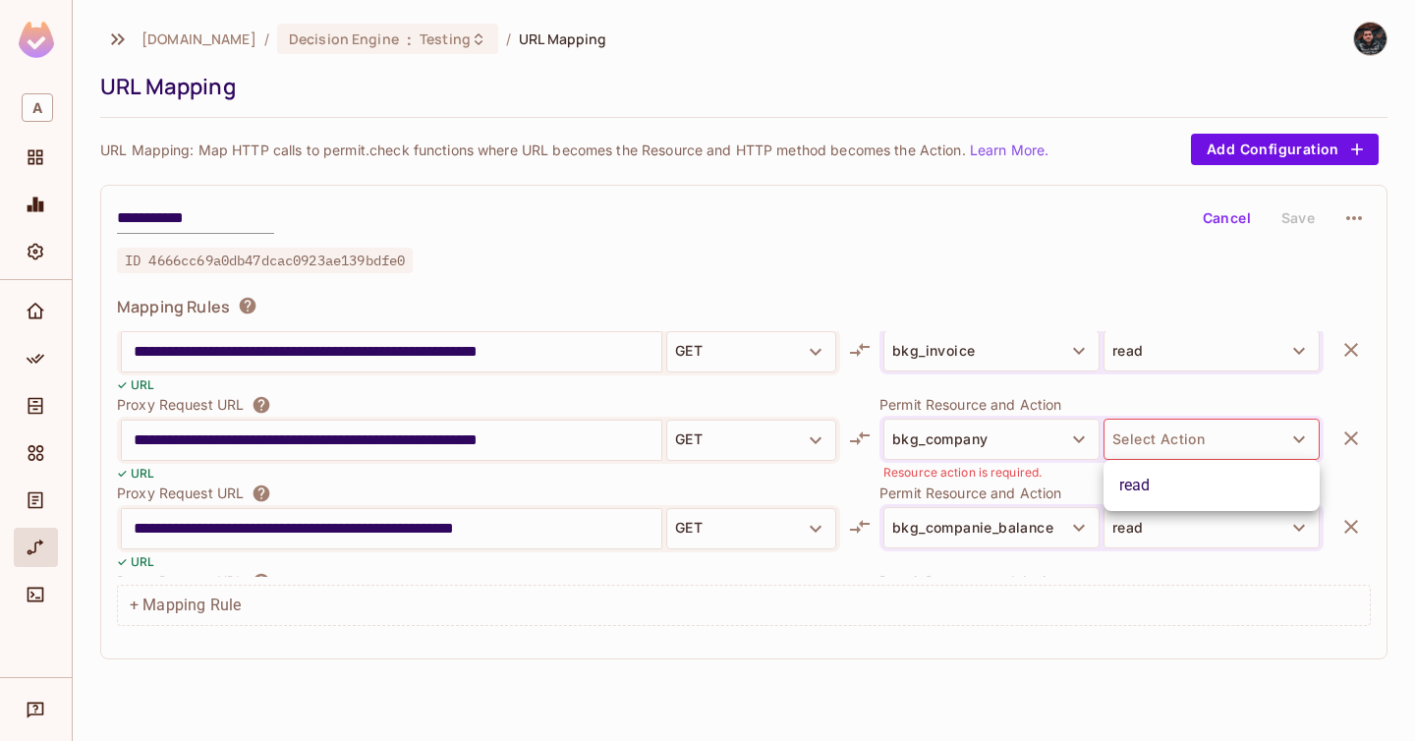
click at [1160, 501] on li "read" at bounding box center [1211, 485] width 216 height 35
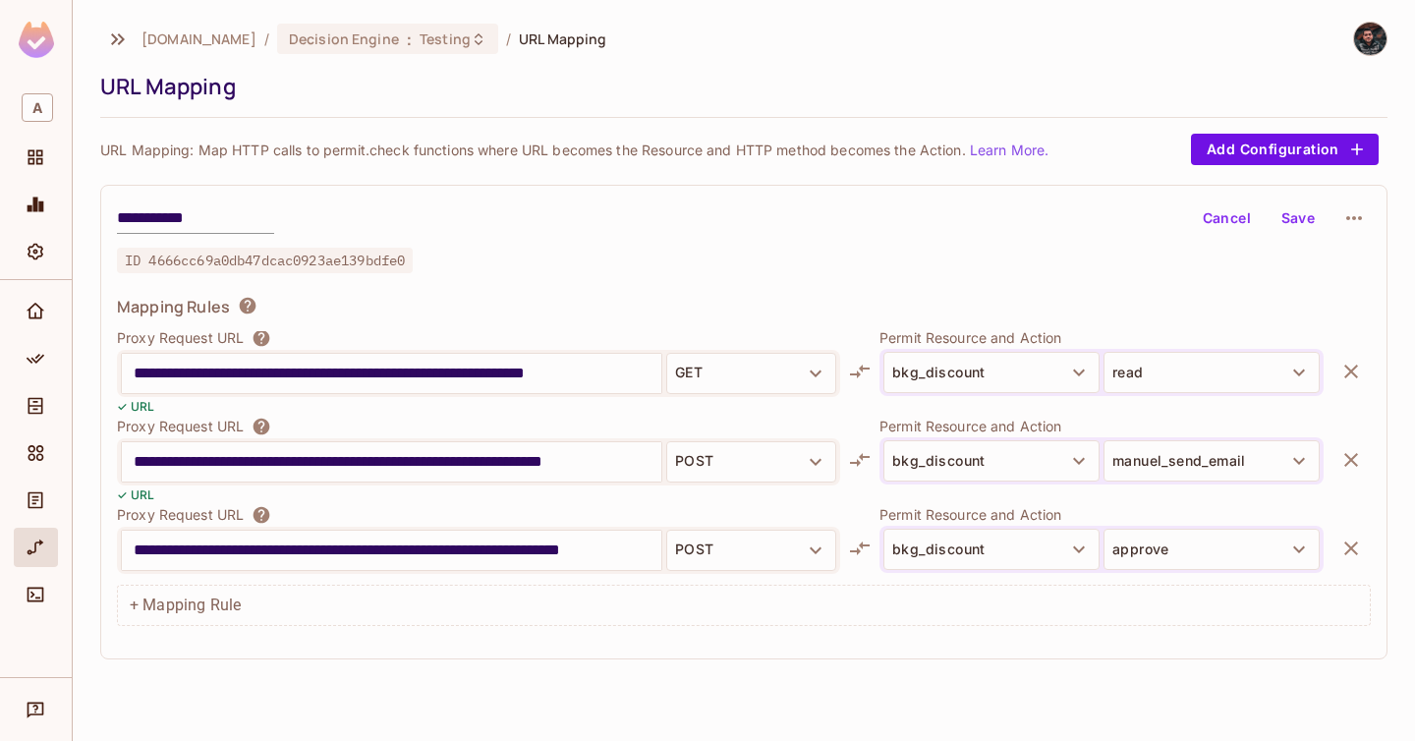
scroll to position [2673, 0]
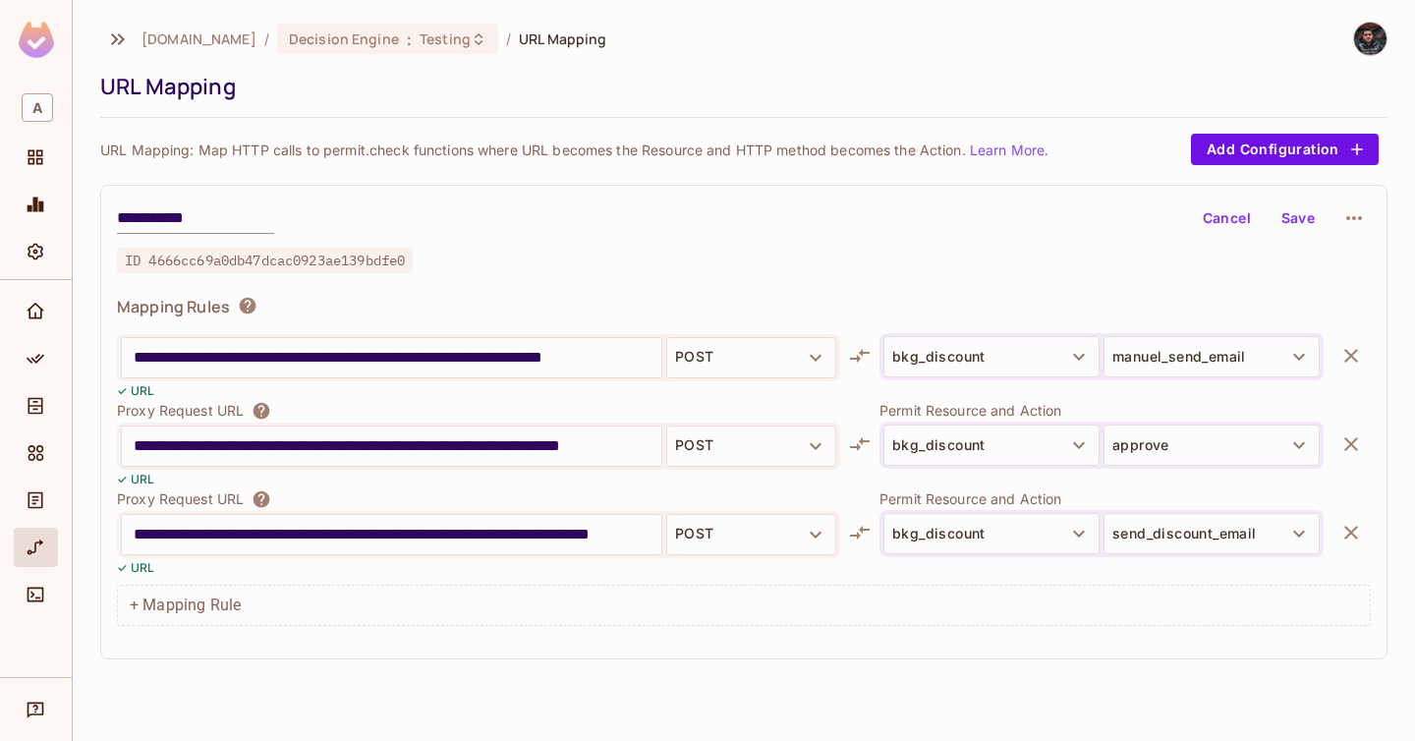
drag, startPoint x: 1280, startPoint y: 221, endPoint x: 1271, endPoint y: 240, distance: 21.1
click at [1280, 221] on button "Save" at bounding box center [1298, 217] width 63 height 31
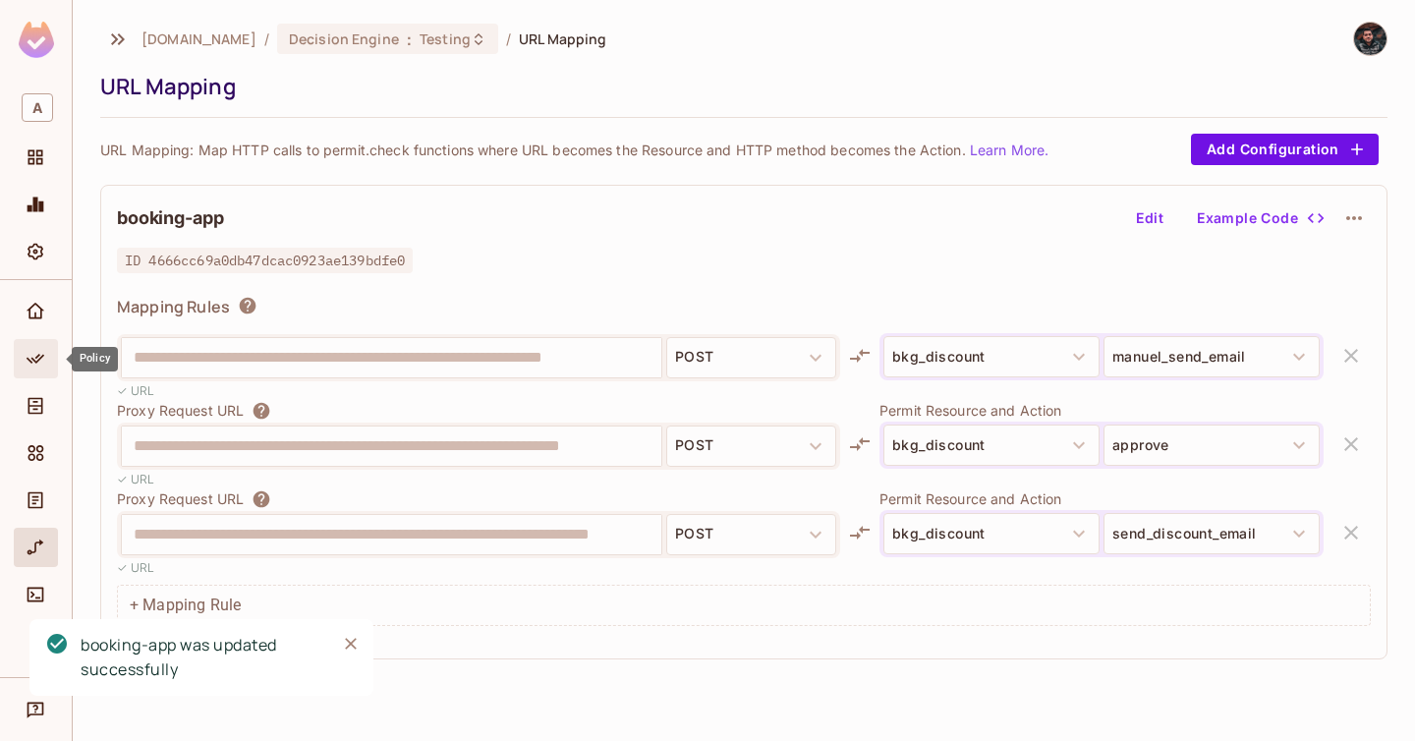
click at [55, 368] on div "Policy" at bounding box center [36, 358] width 44 height 39
